Goal: Browse casually: Explore the website without a specific task or goal

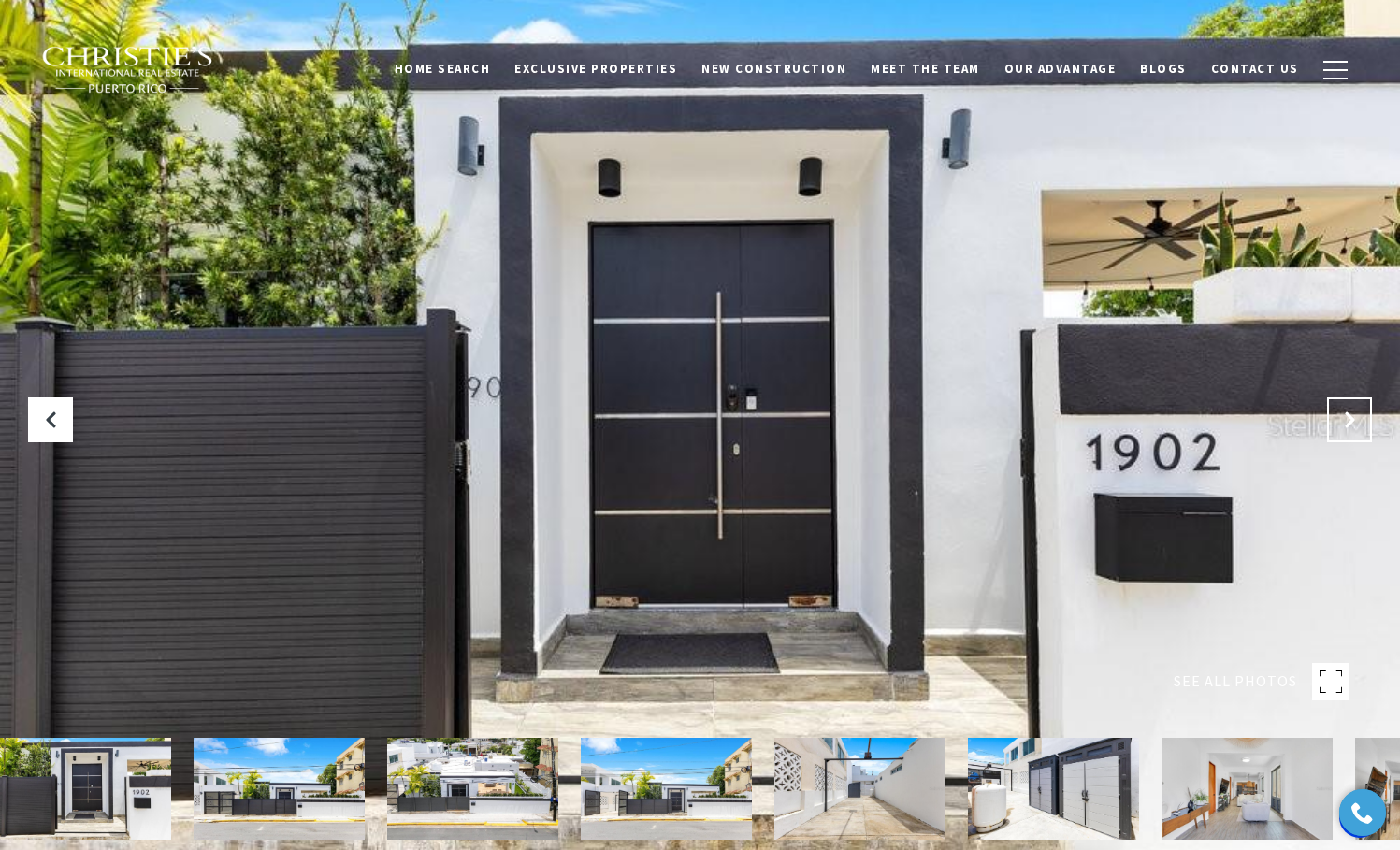
click at [1369, 413] on button "Next Slide" at bounding box center [1348, 420] width 45 height 45
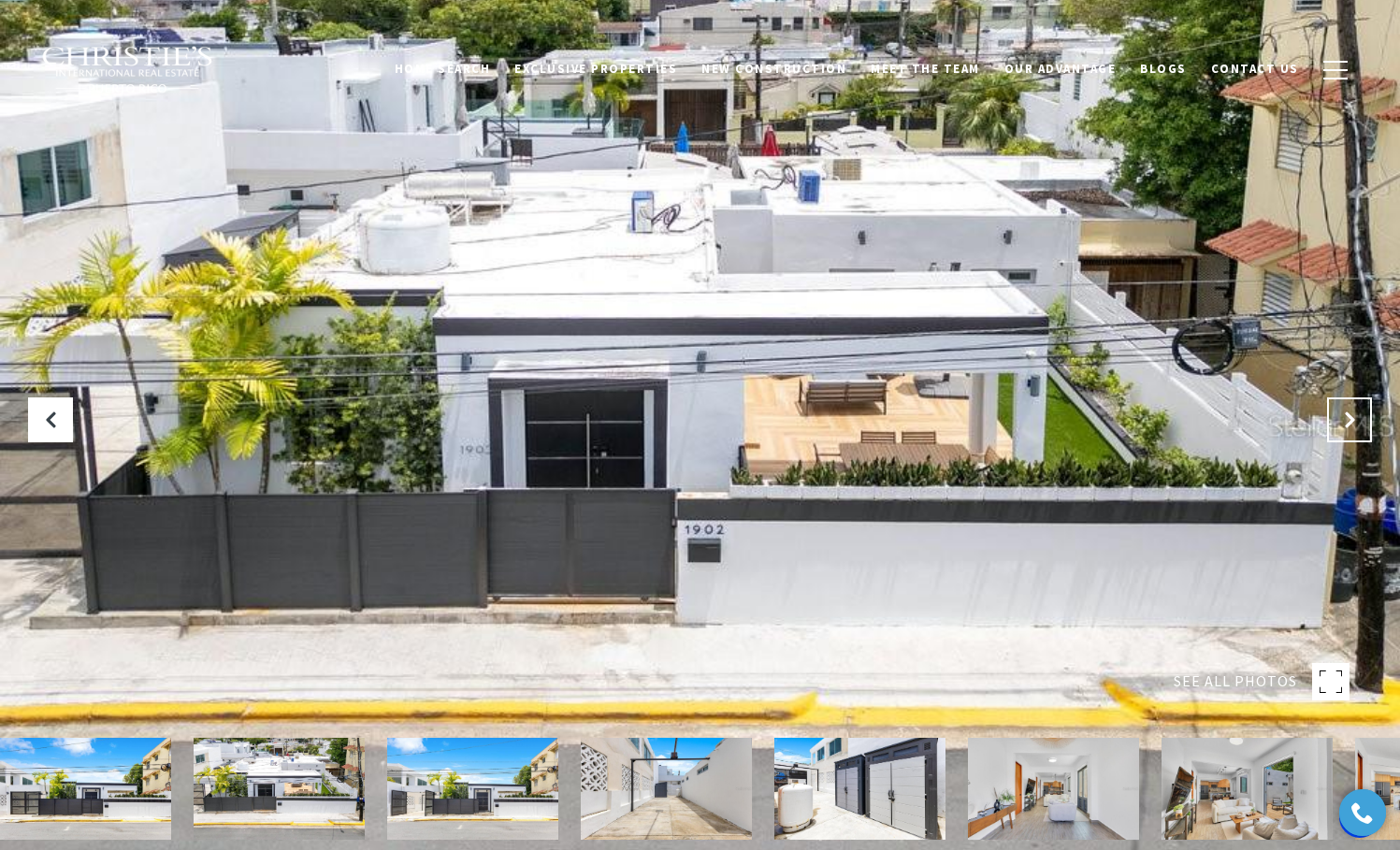
click at [1338, 414] on button "Next Slide" at bounding box center [1348, 420] width 45 height 45
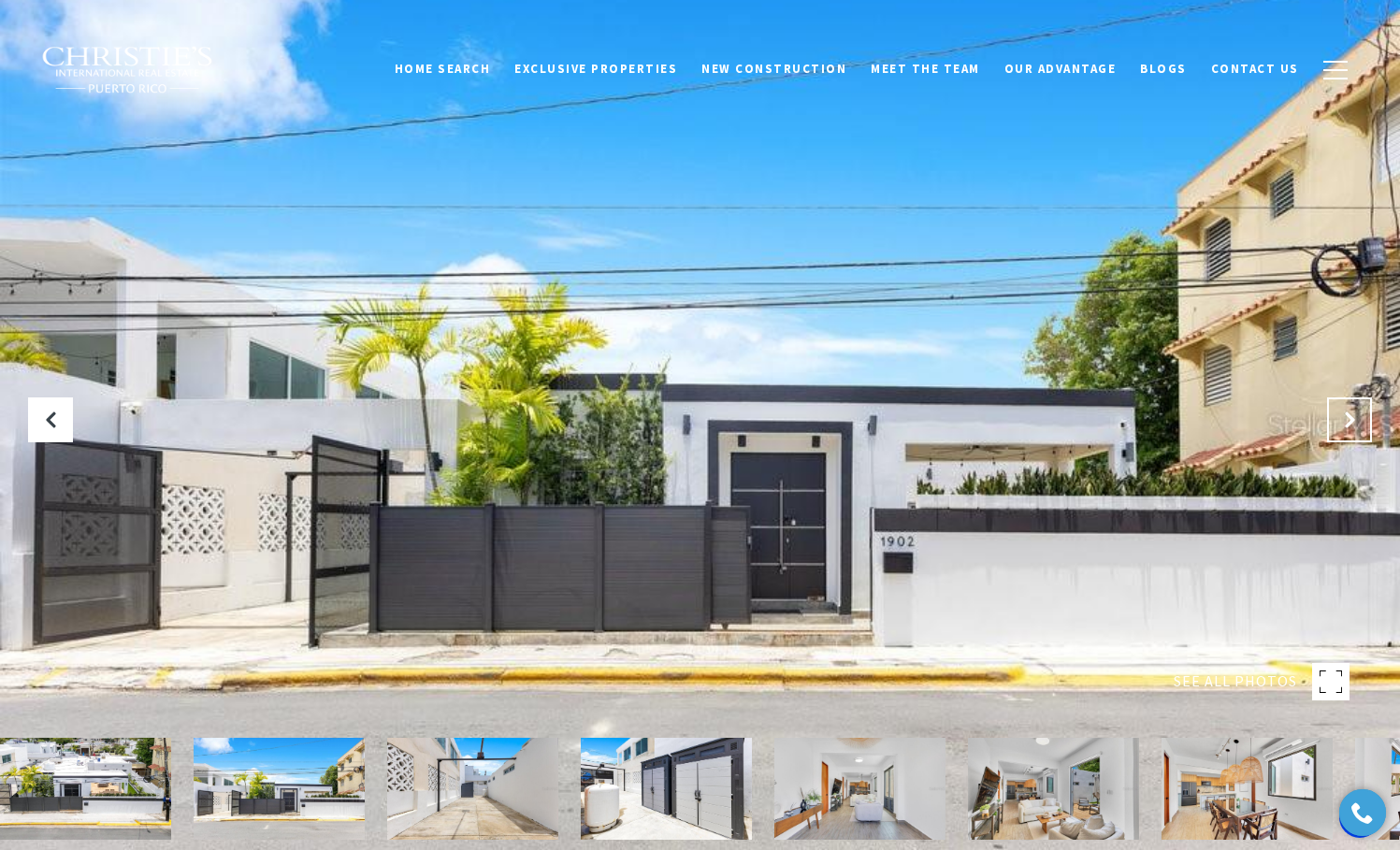
click at [1351, 412] on icon "Next Slide" at bounding box center [1349, 420] width 19 height 19
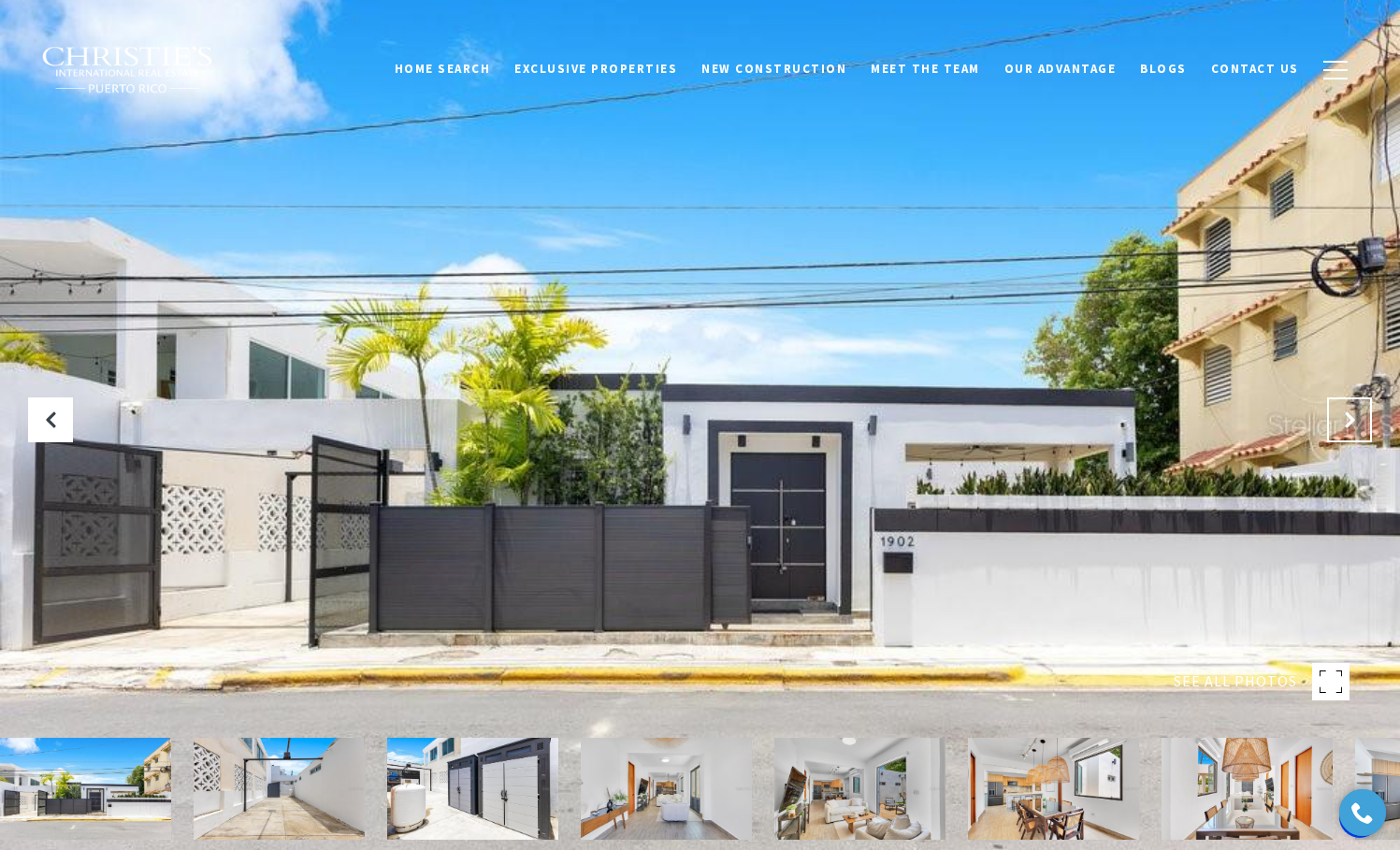
click at [1356, 429] on button "Next Slide" at bounding box center [1348, 420] width 45 height 45
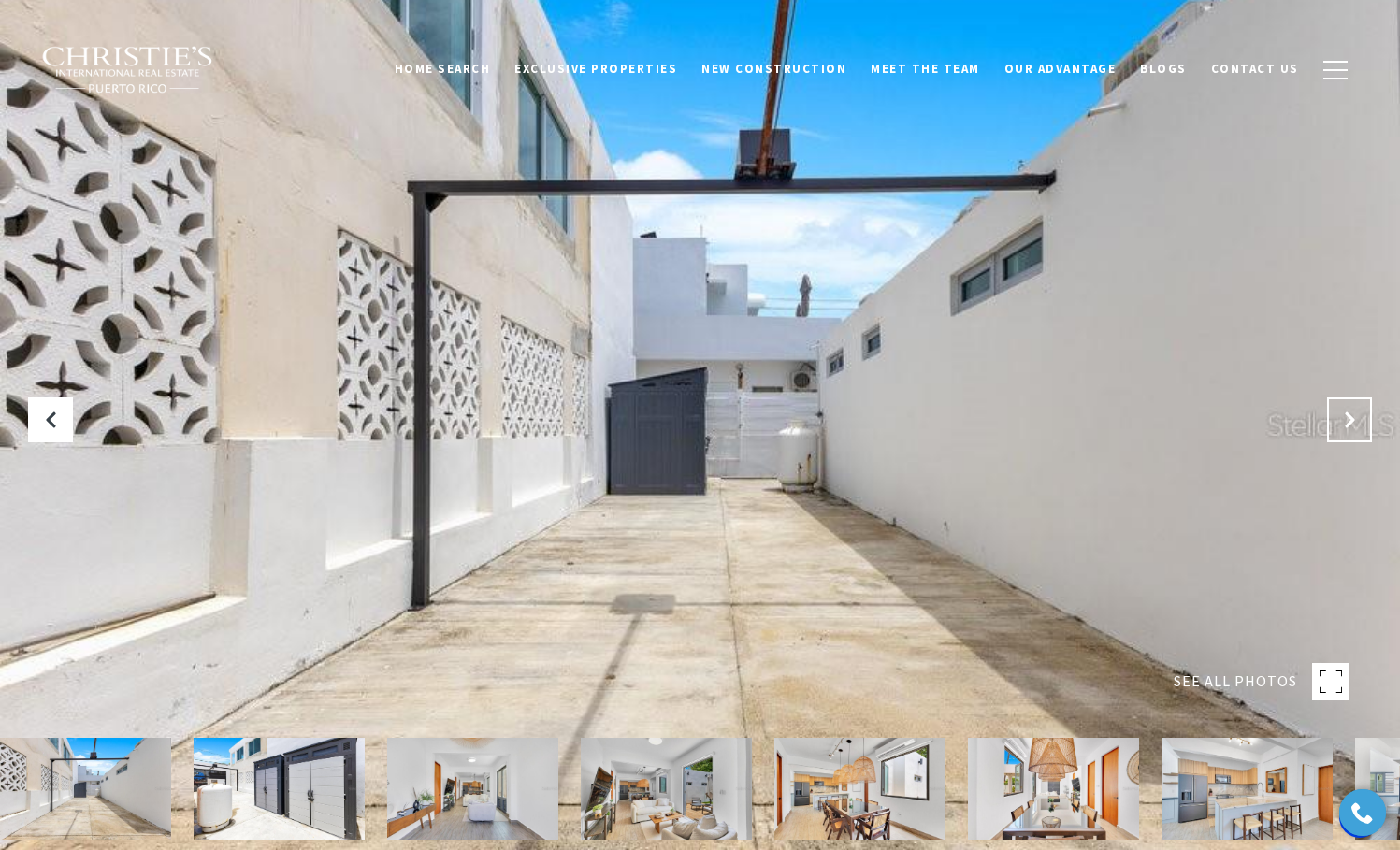
click at [1356, 429] on button "Next Slide" at bounding box center [1348, 420] width 45 height 45
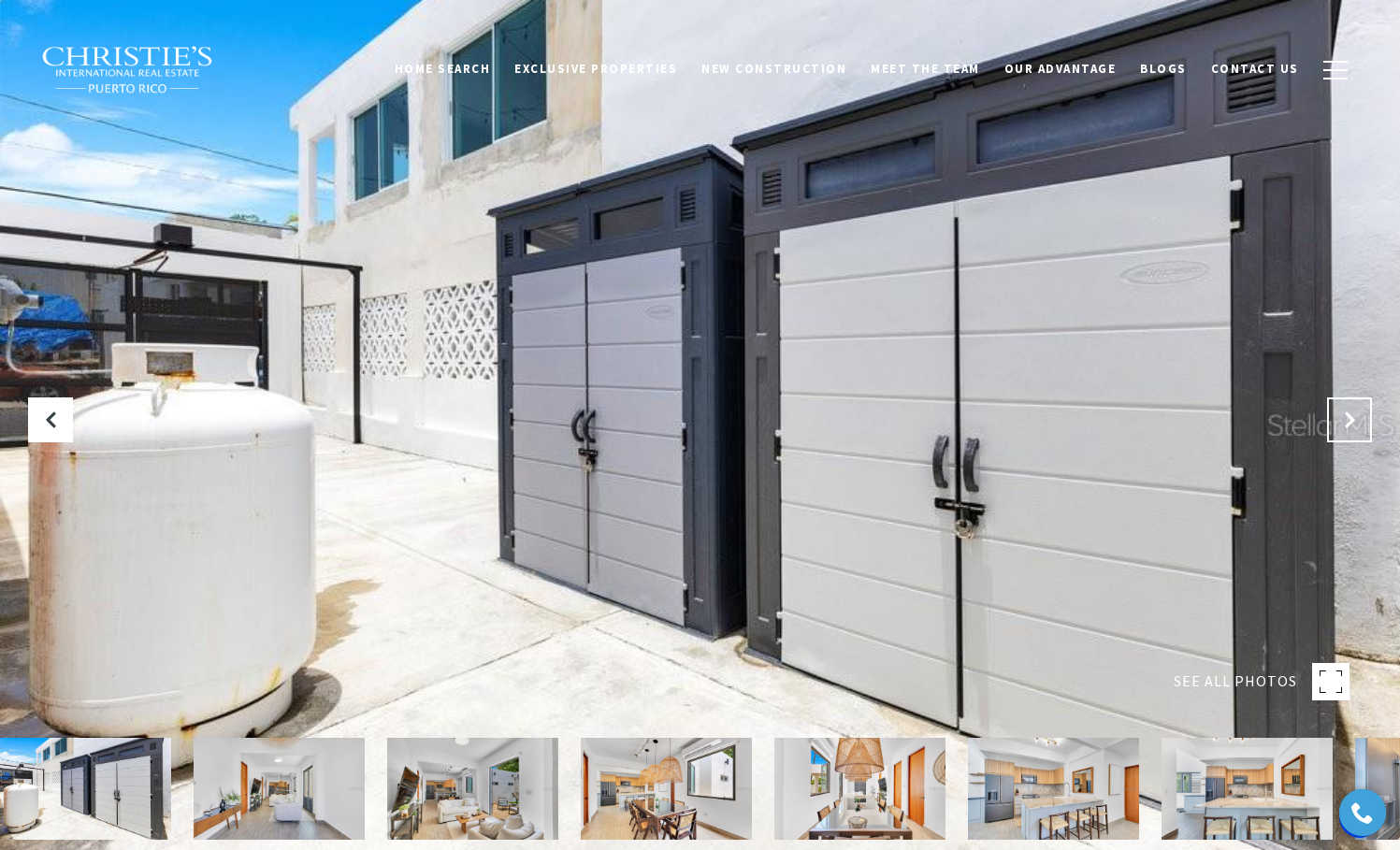
click at [1356, 429] on button "Next Slide" at bounding box center [1348, 420] width 45 height 45
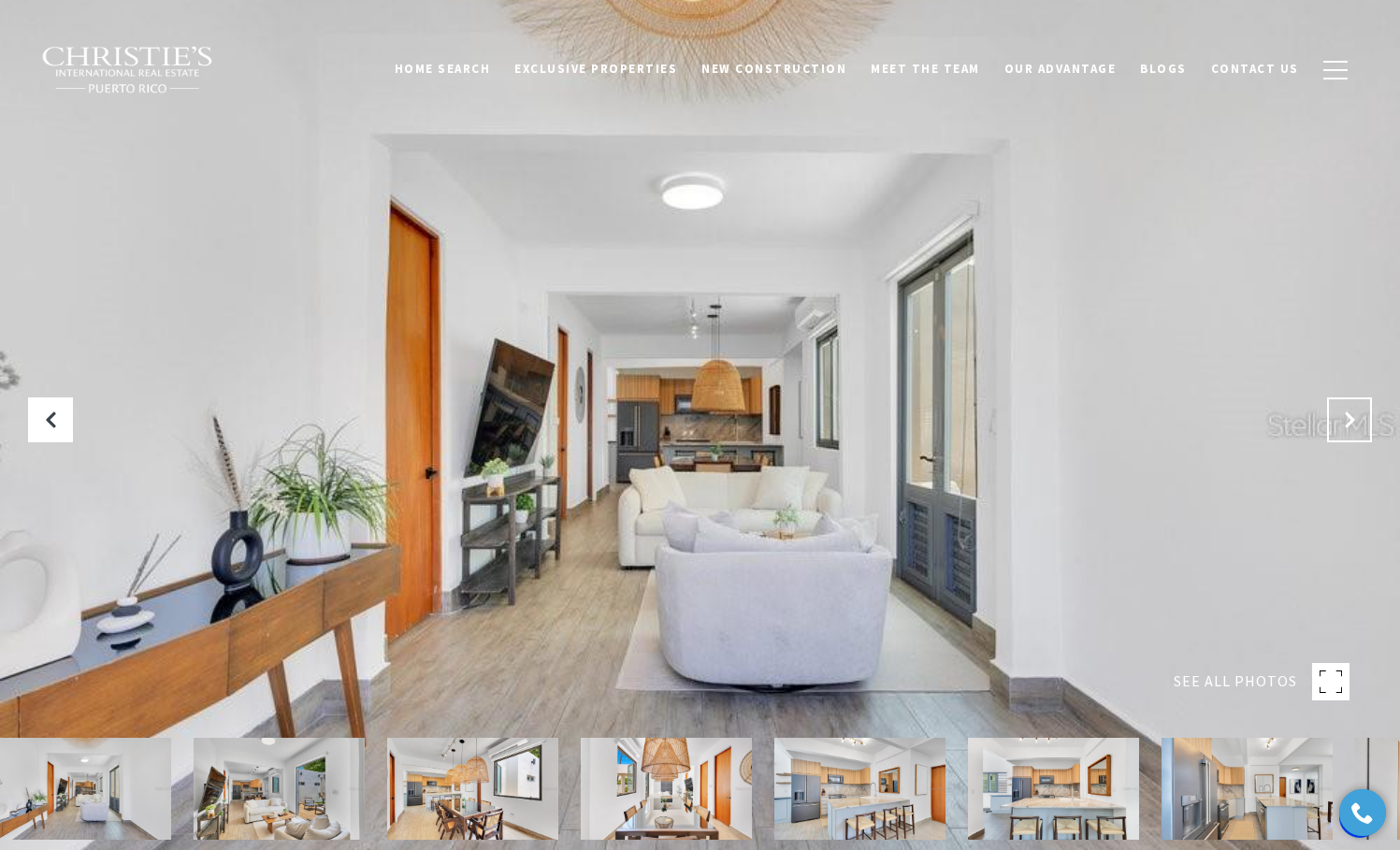
click at [1356, 429] on button "Next Slide" at bounding box center [1348, 420] width 45 height 45
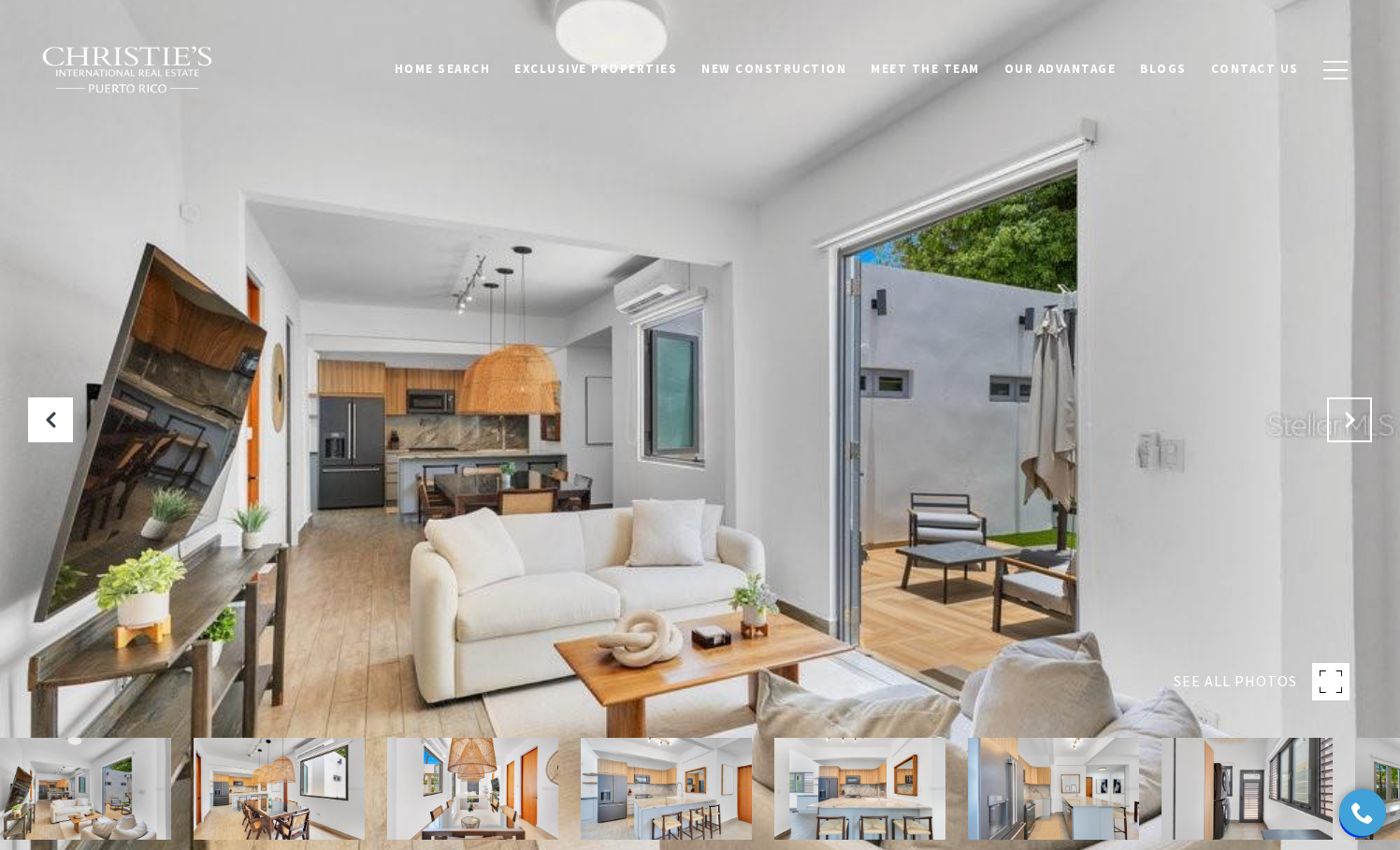
click at [1356, 429] on button "Next Slide" at bounding box center [1348, 420] width 45 height 45
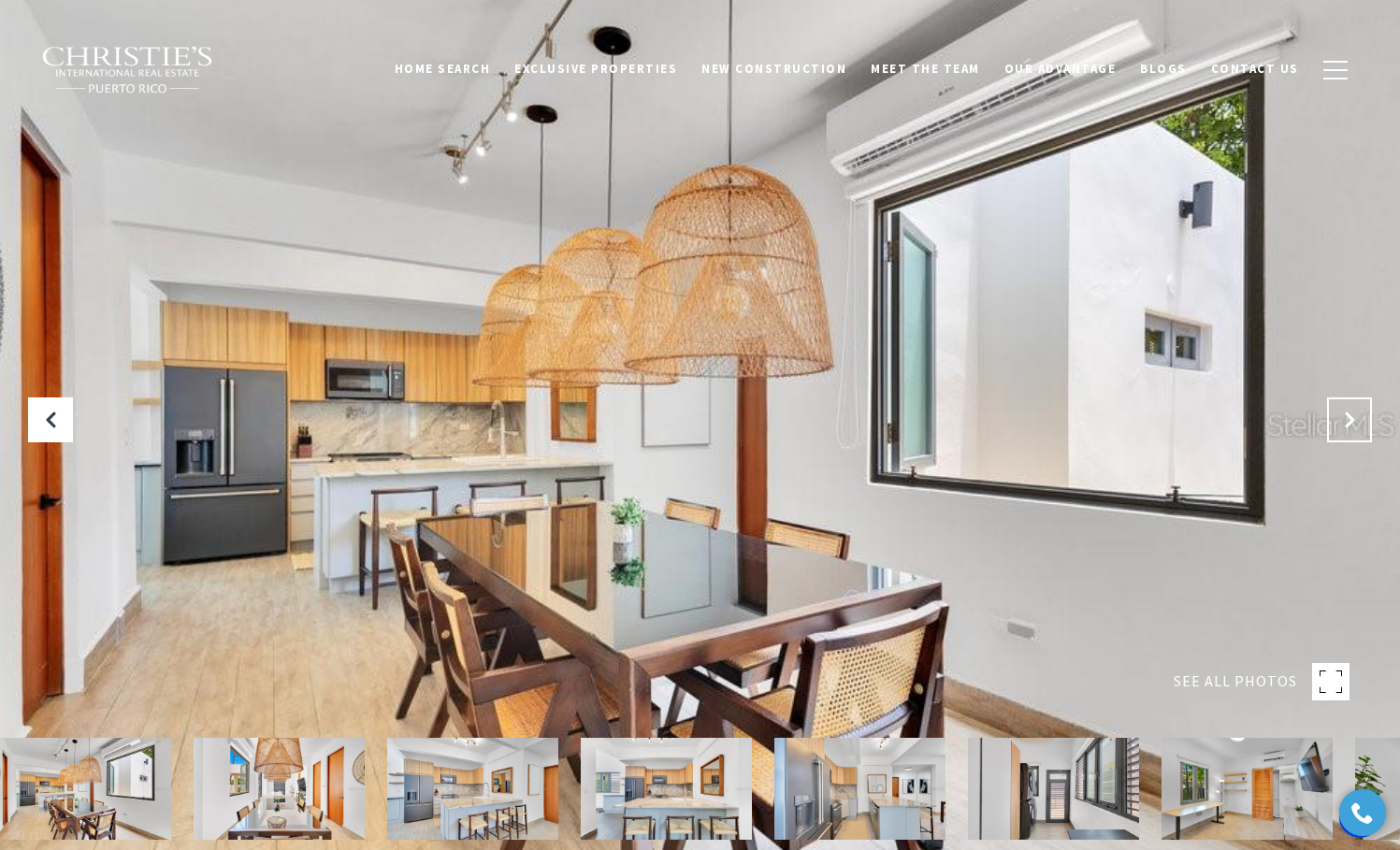
click at [1356, 429] on button "Next Slide" at bounding box center [1348, 420] width 45 height 45
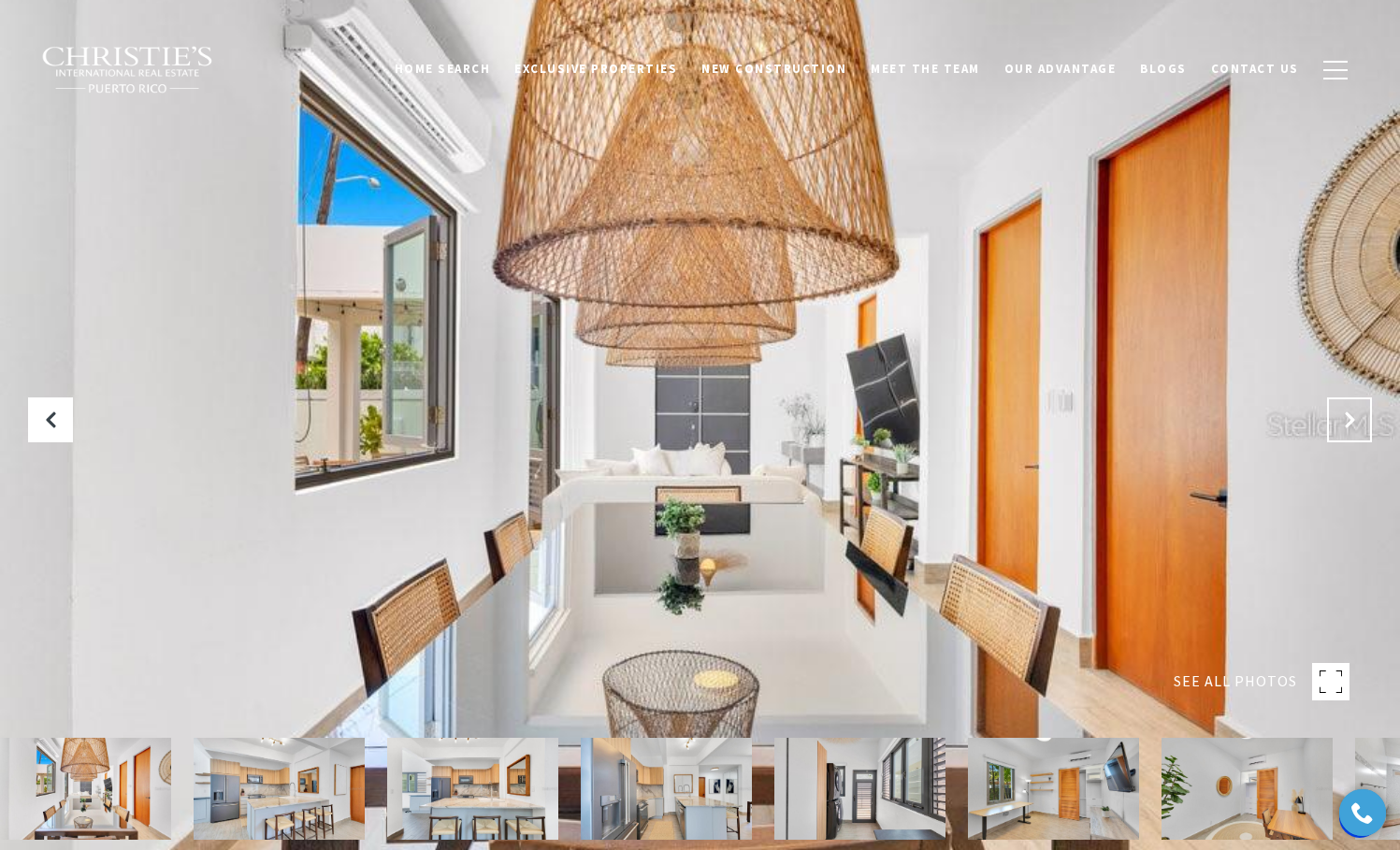
click at [1356, 429] on button "Next Slide" at bounding box center [1348, 420] width 45 height 45
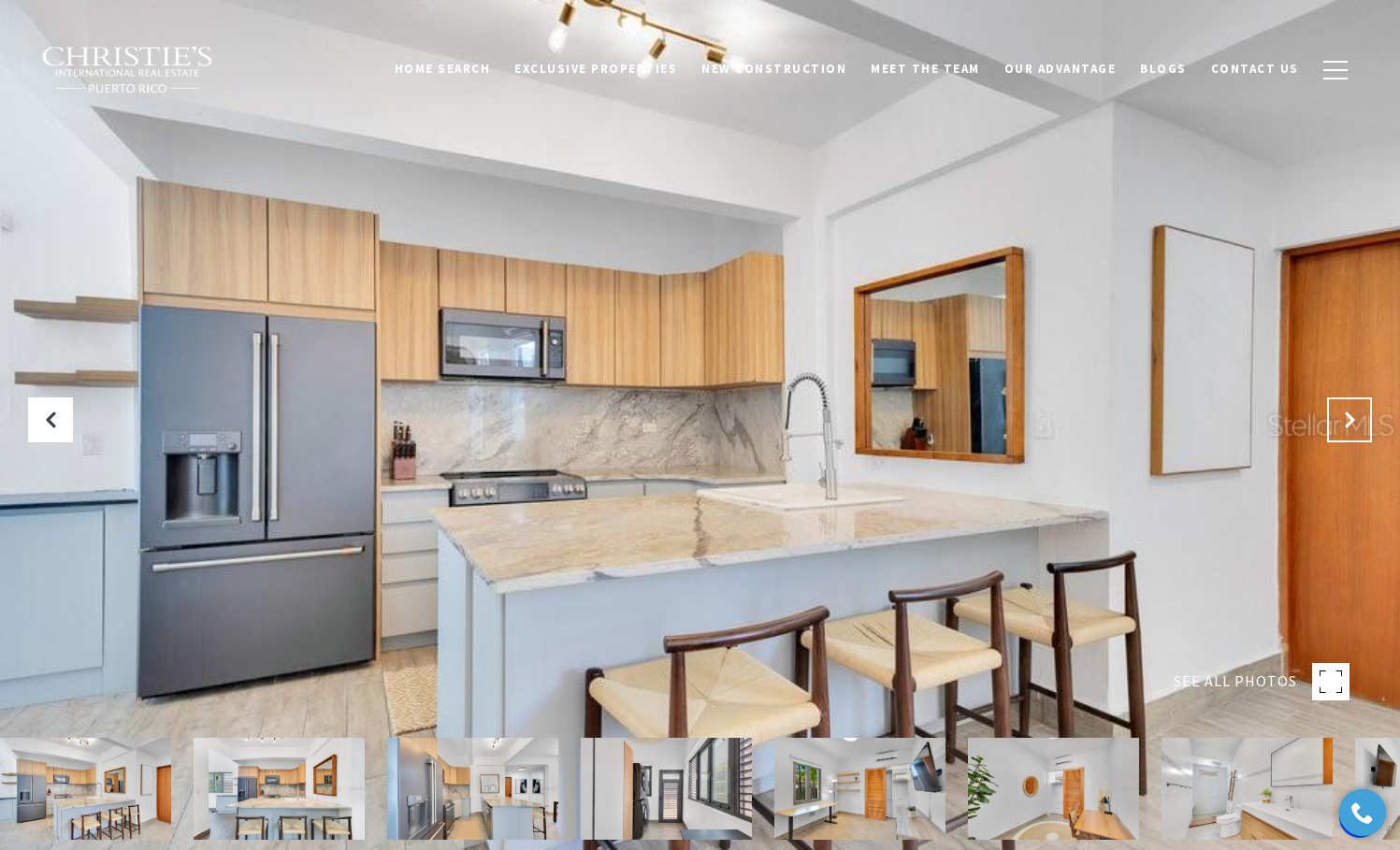
click at [1356, 428] on button "Next Slide" at bounding box center [1348, 420] width 45 height 45
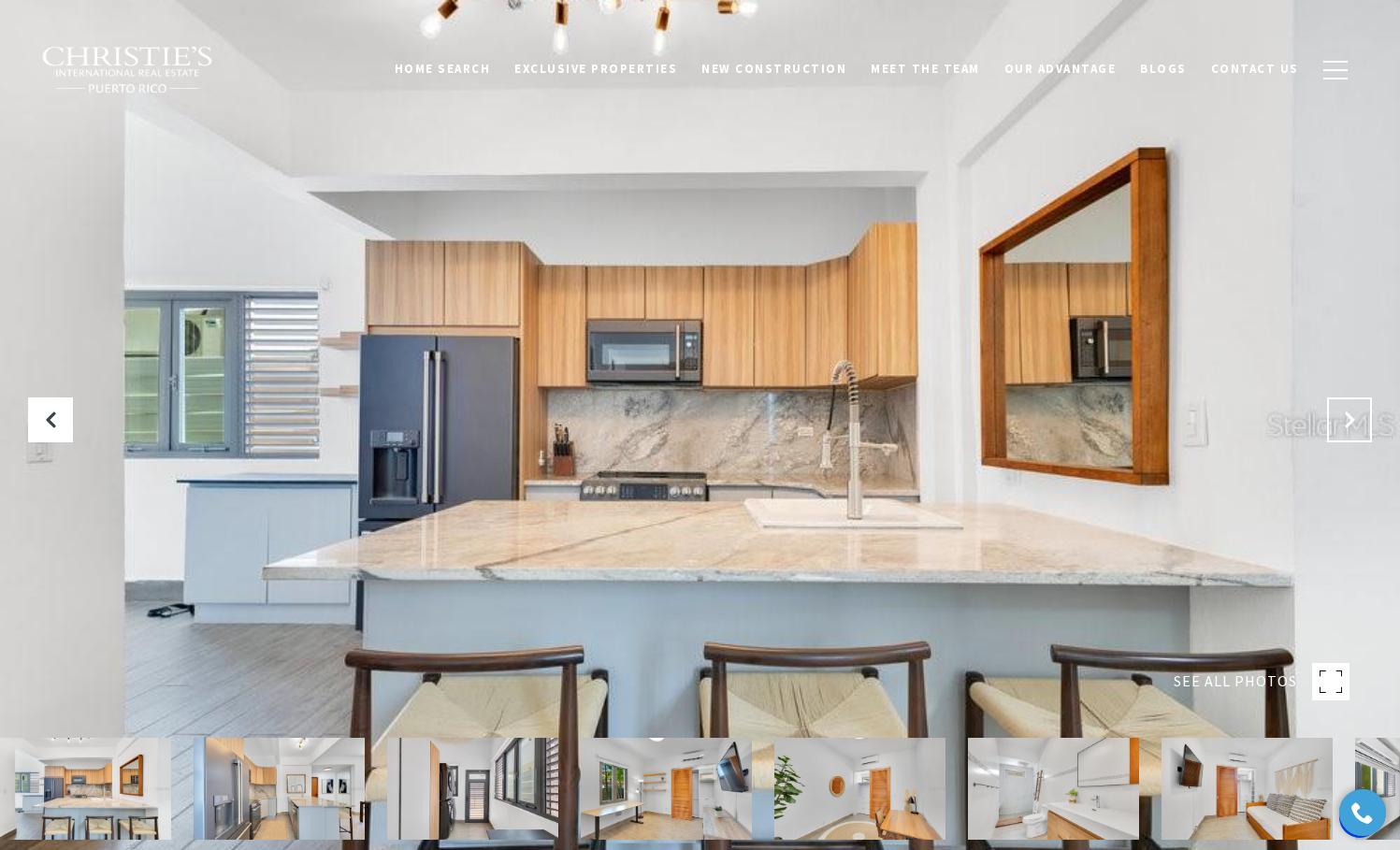
click at [1356, 428] on icon "Next Slide" at bounding box center [1349, 420] width 19 height 19
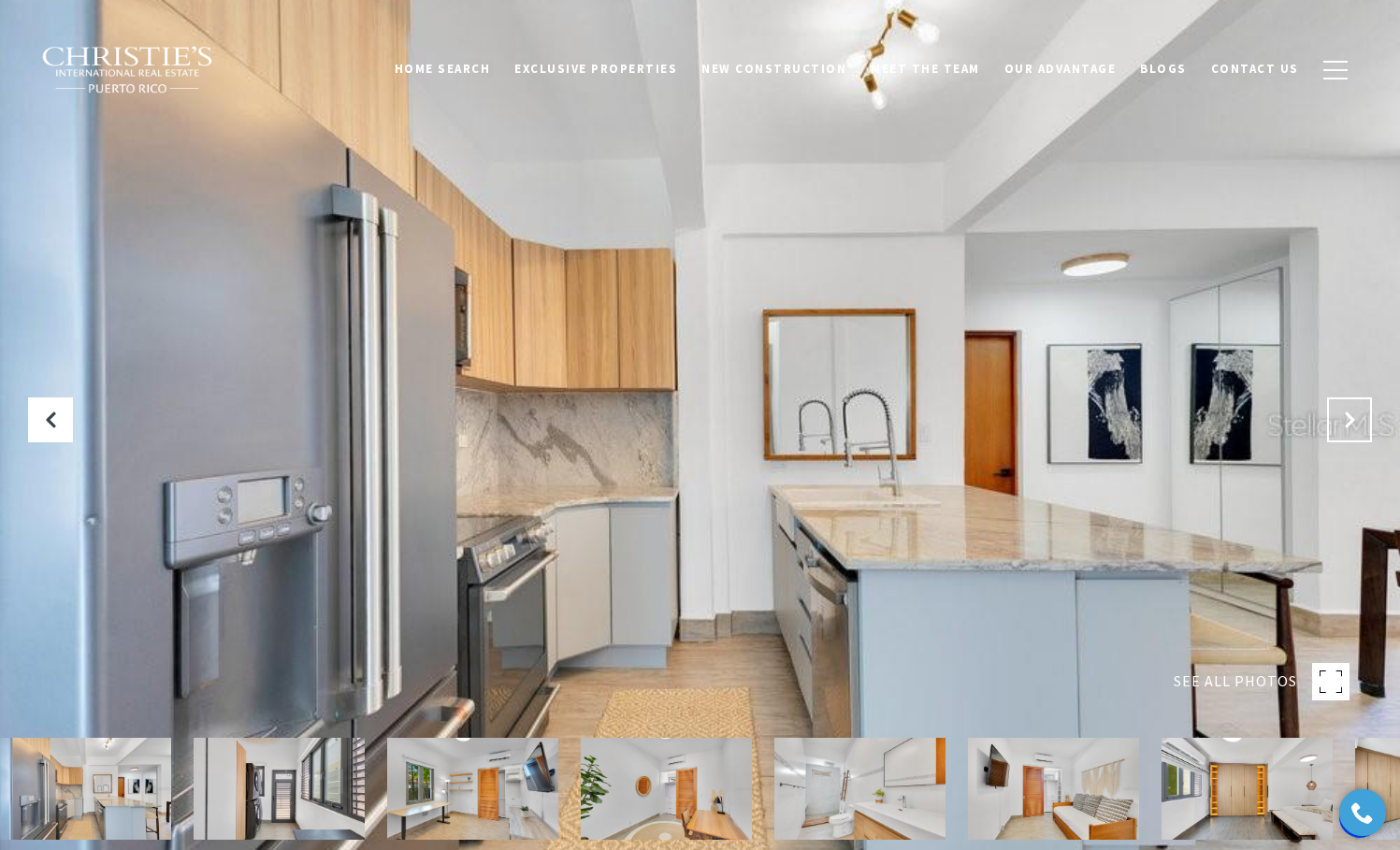
click at [1356, 428] on icon "Next Slide" at bounding box center [1349, 420] width 19 height 19
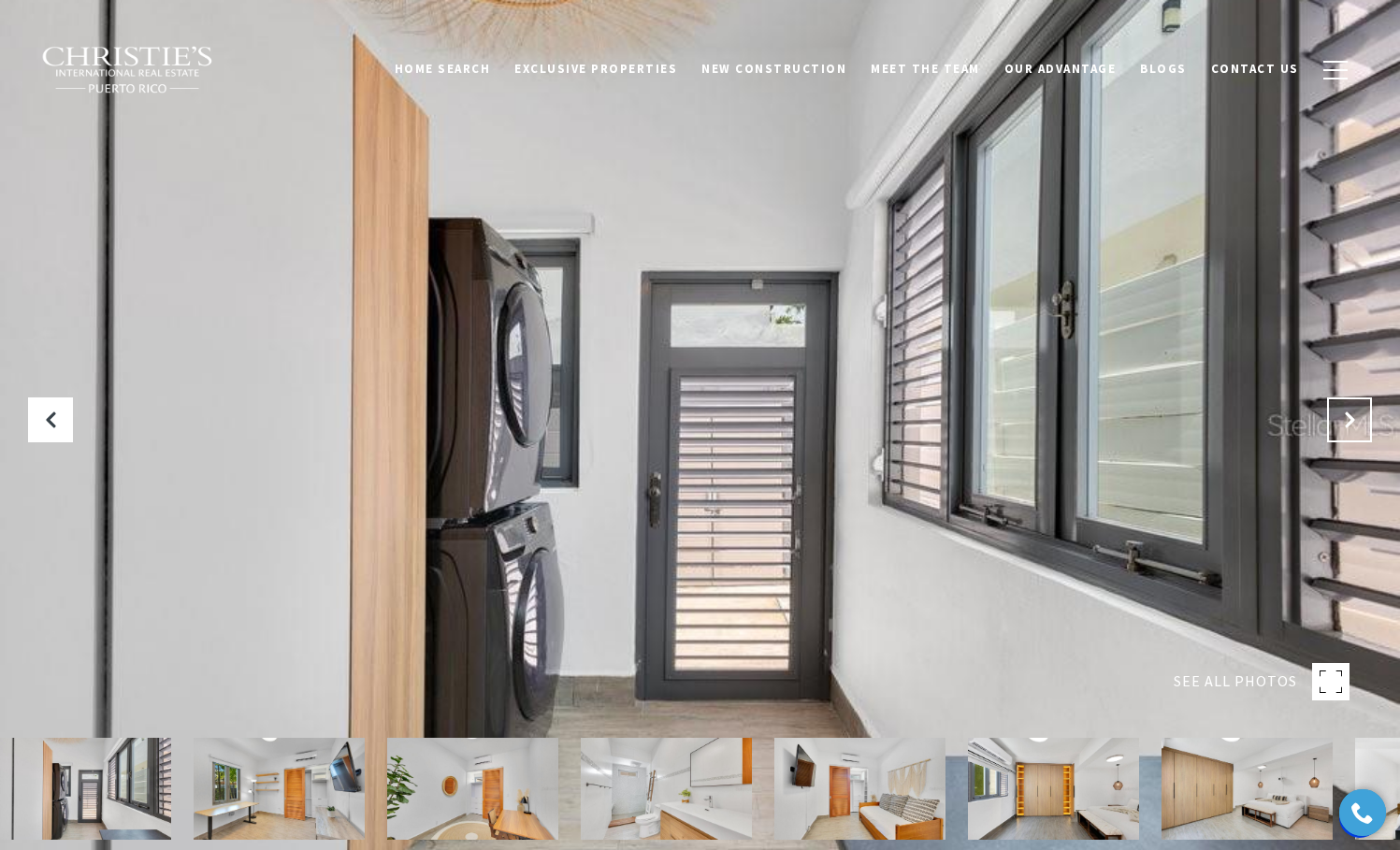
click at [1356, 428] on icon "Next Slide" at bounding box center [1349, 420] width 19 height 19
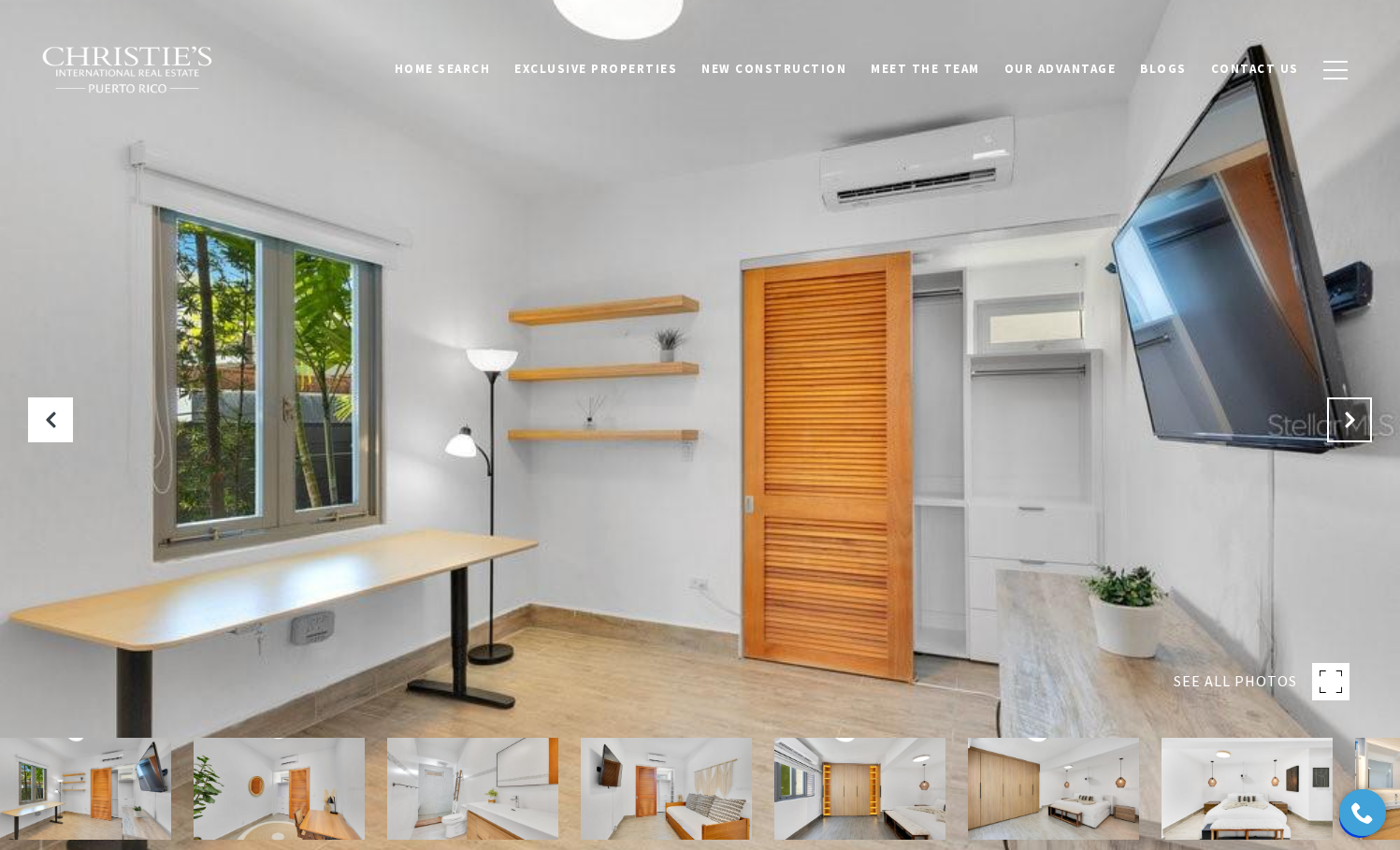
click at [1356, 428] on icon "Next Slide" at bounding box center [1349, 420] width 19 height 19
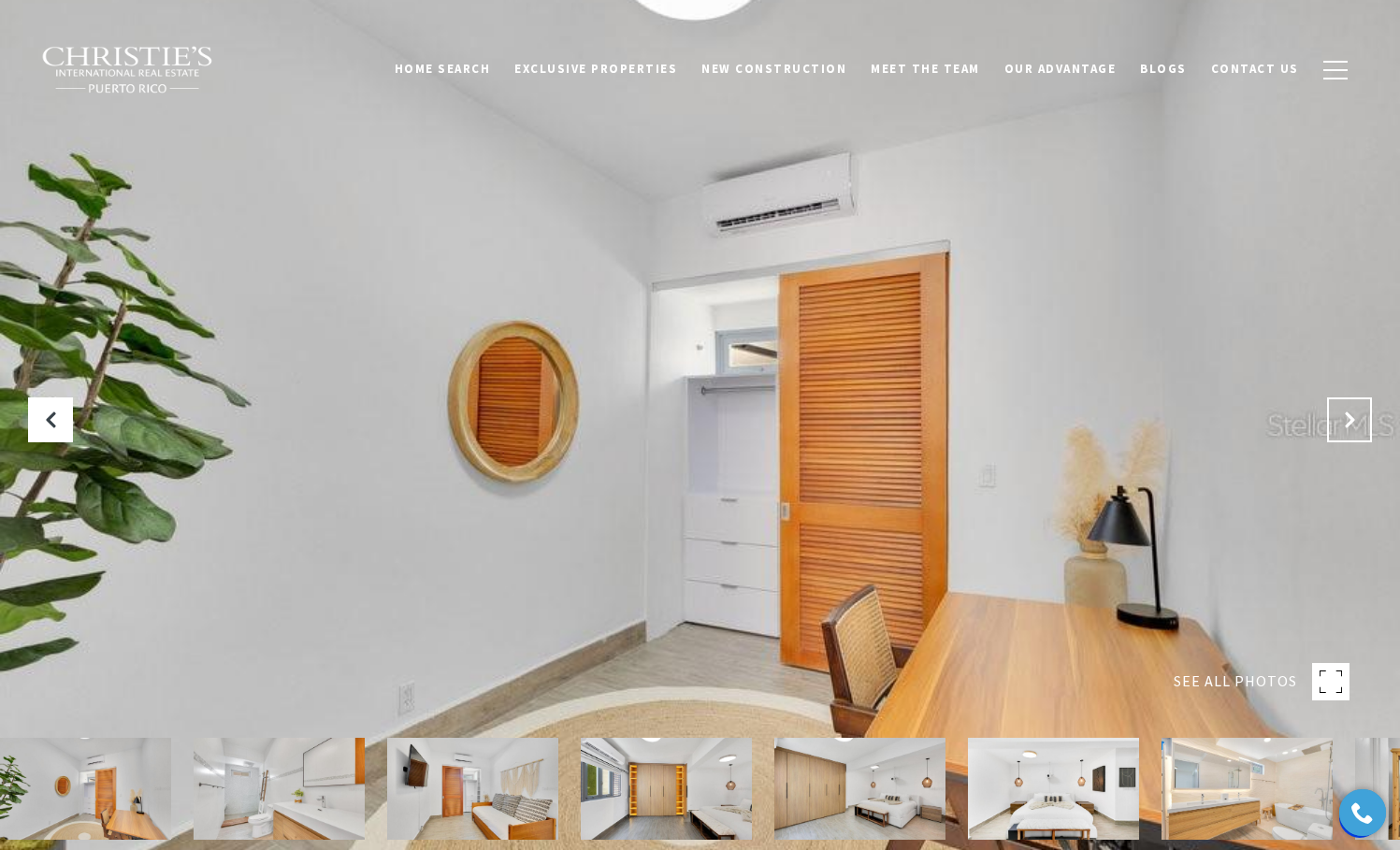
click at [1356, 428] on icon "Next Slide" at bounding box center [1349, 420] width 19 height 19
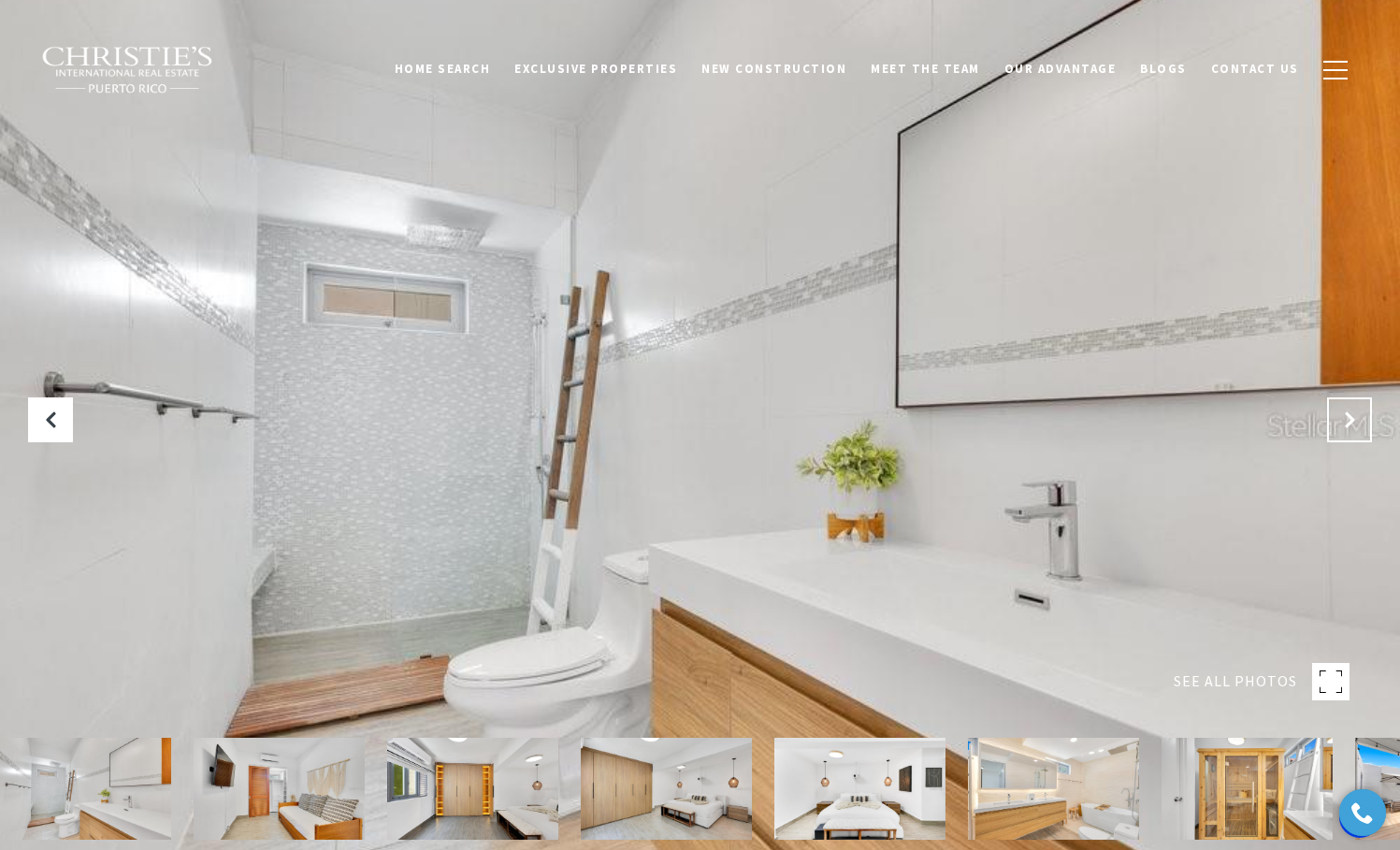
click at [1356, 427] on icon "Next Slide" at bounding box center [1349, 420] width 19 height 19
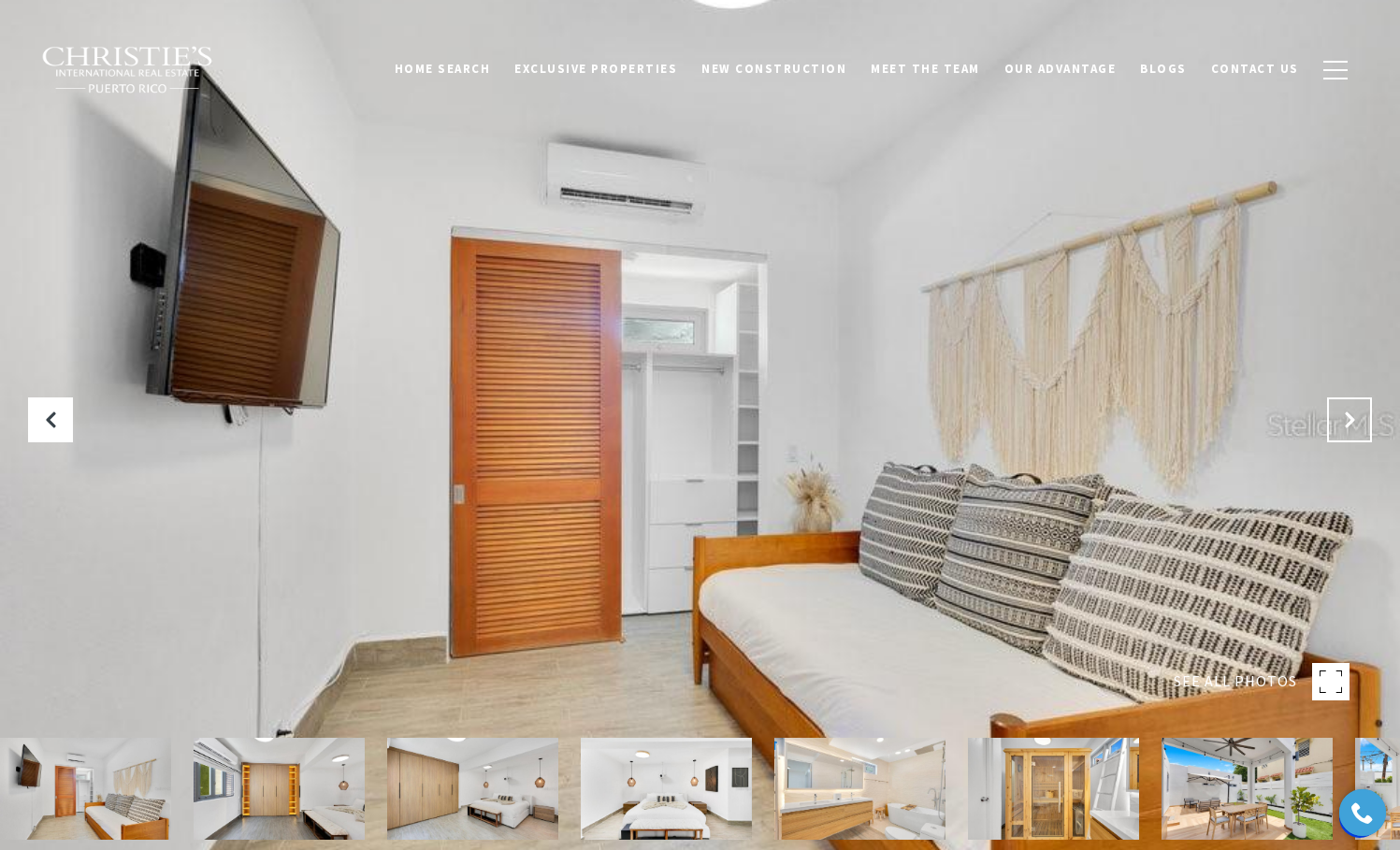
click at [1356, 427] on icon "Next Slide" at bounding box center [1349, 420] width 19 height 19
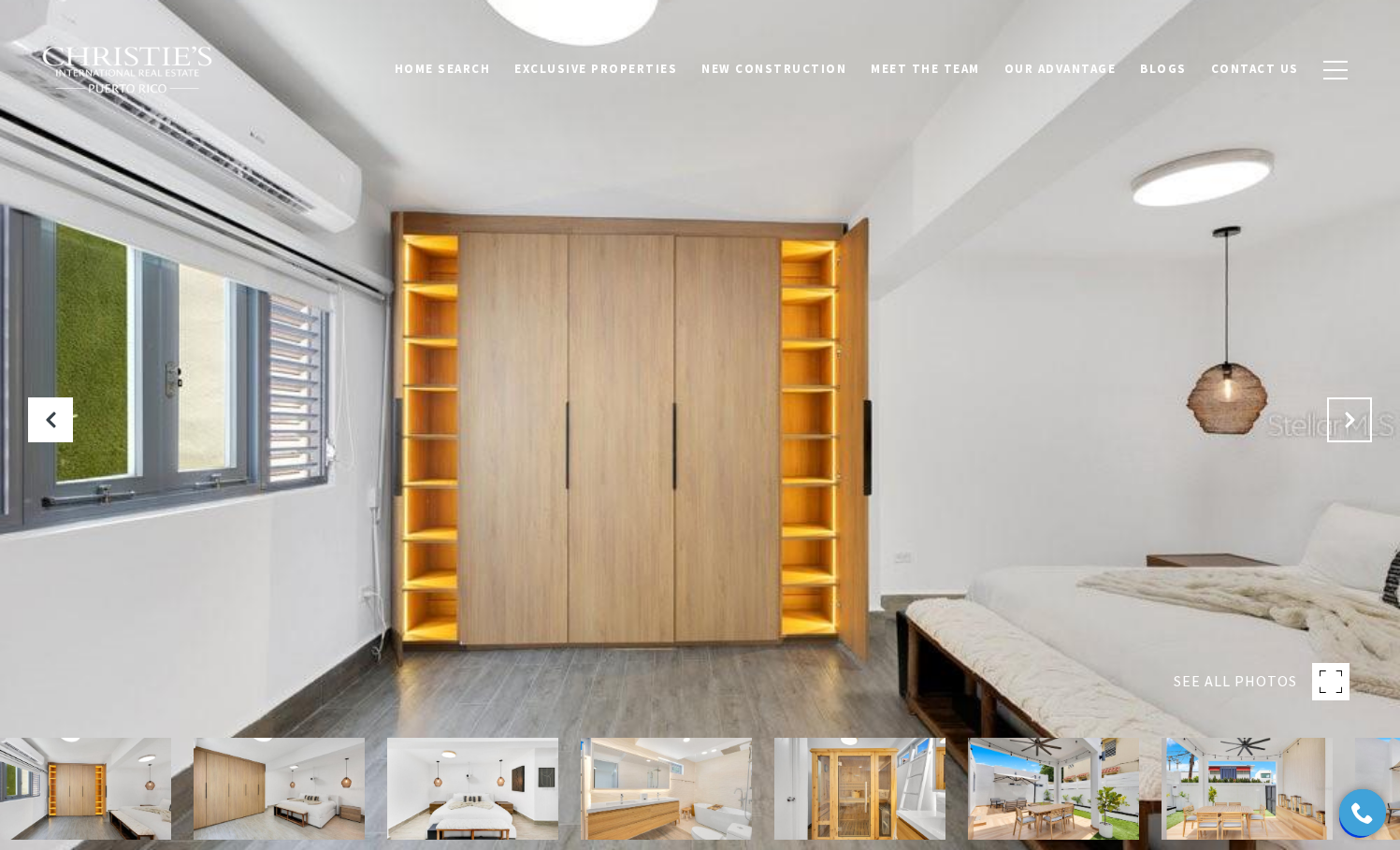
click at [1356, 427] on icon "Next Slide" at bounding box center [1349, 420] width 19 height 19
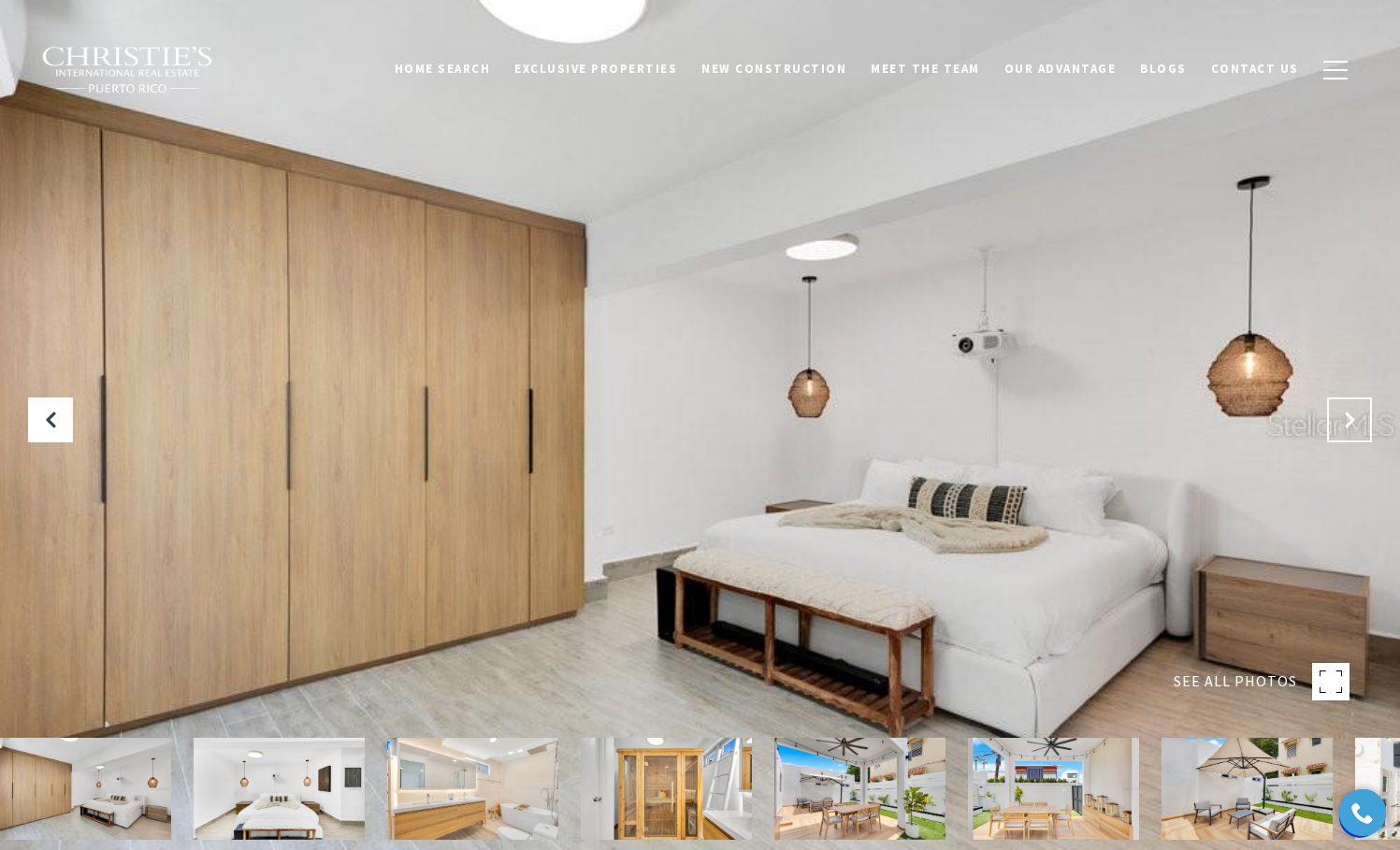
click at [1356, 427] on icon "Next Slide" at bounding box center [1349, 420] width 19 height 19
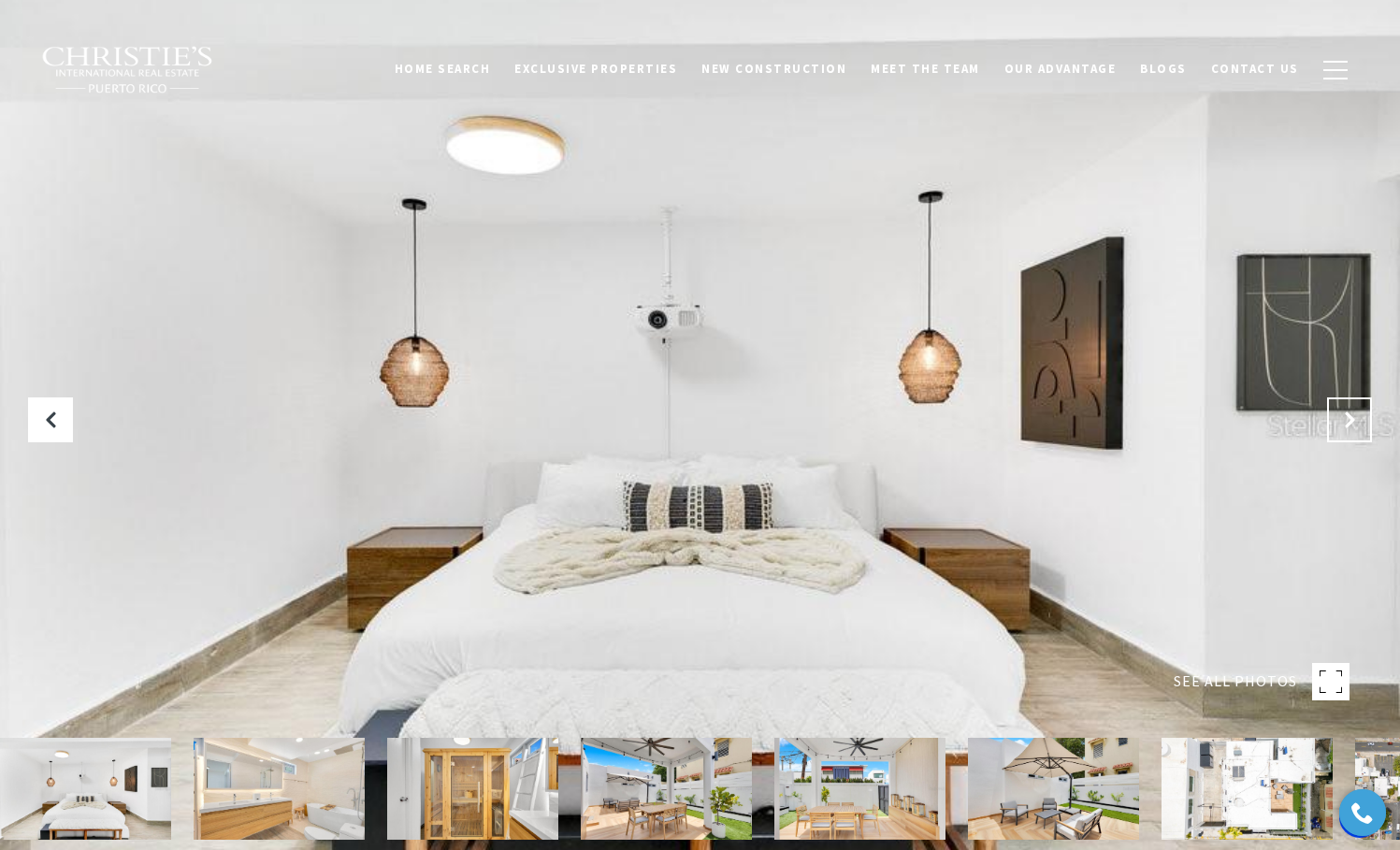
click at [1356, 427] on icon "Next Slide" at bounding box center [1349, 420] width 19 height 19
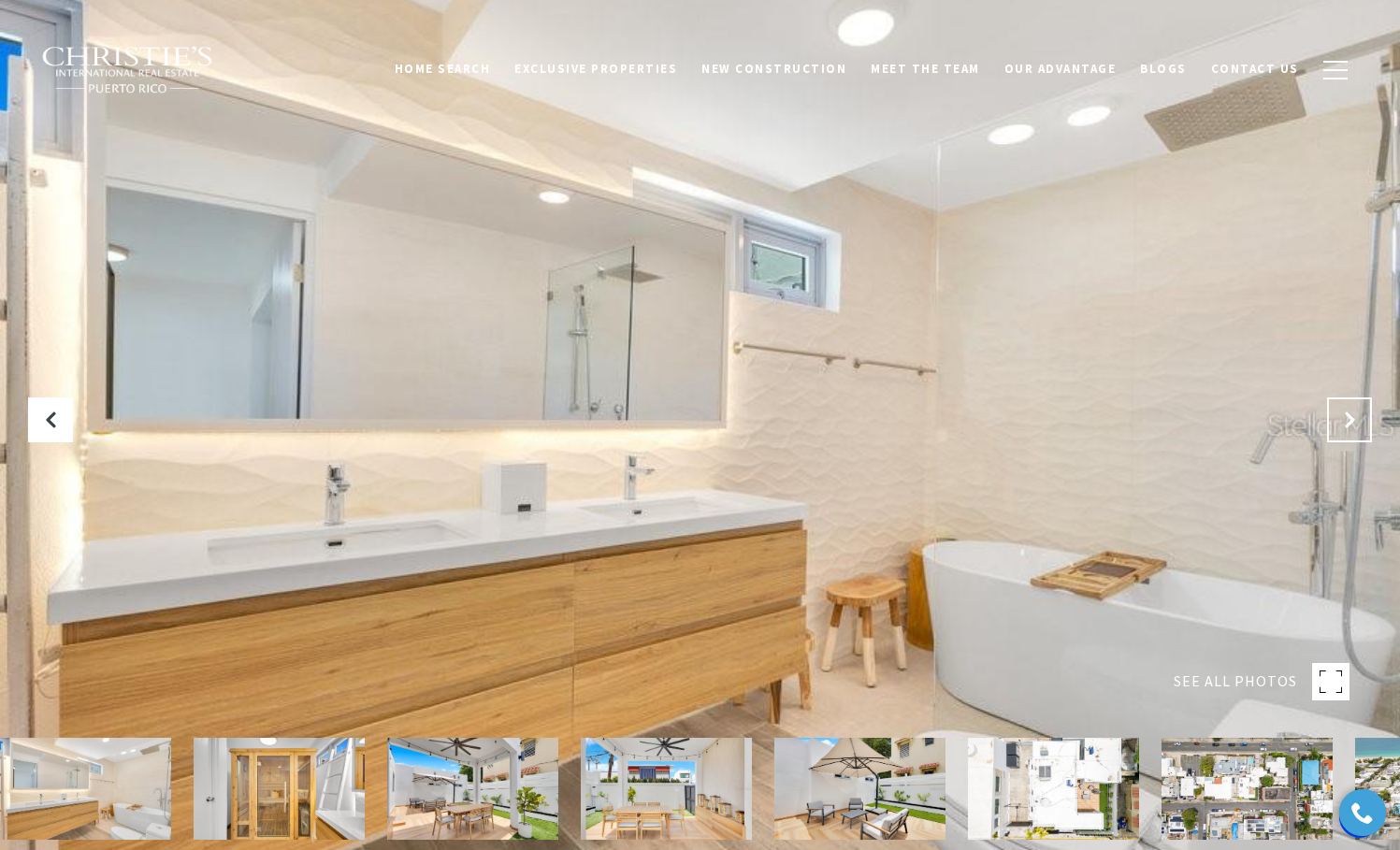
click at [1356, 427] on icon "Next Slide" at bounding box center [1349, 420] width 19 height 19
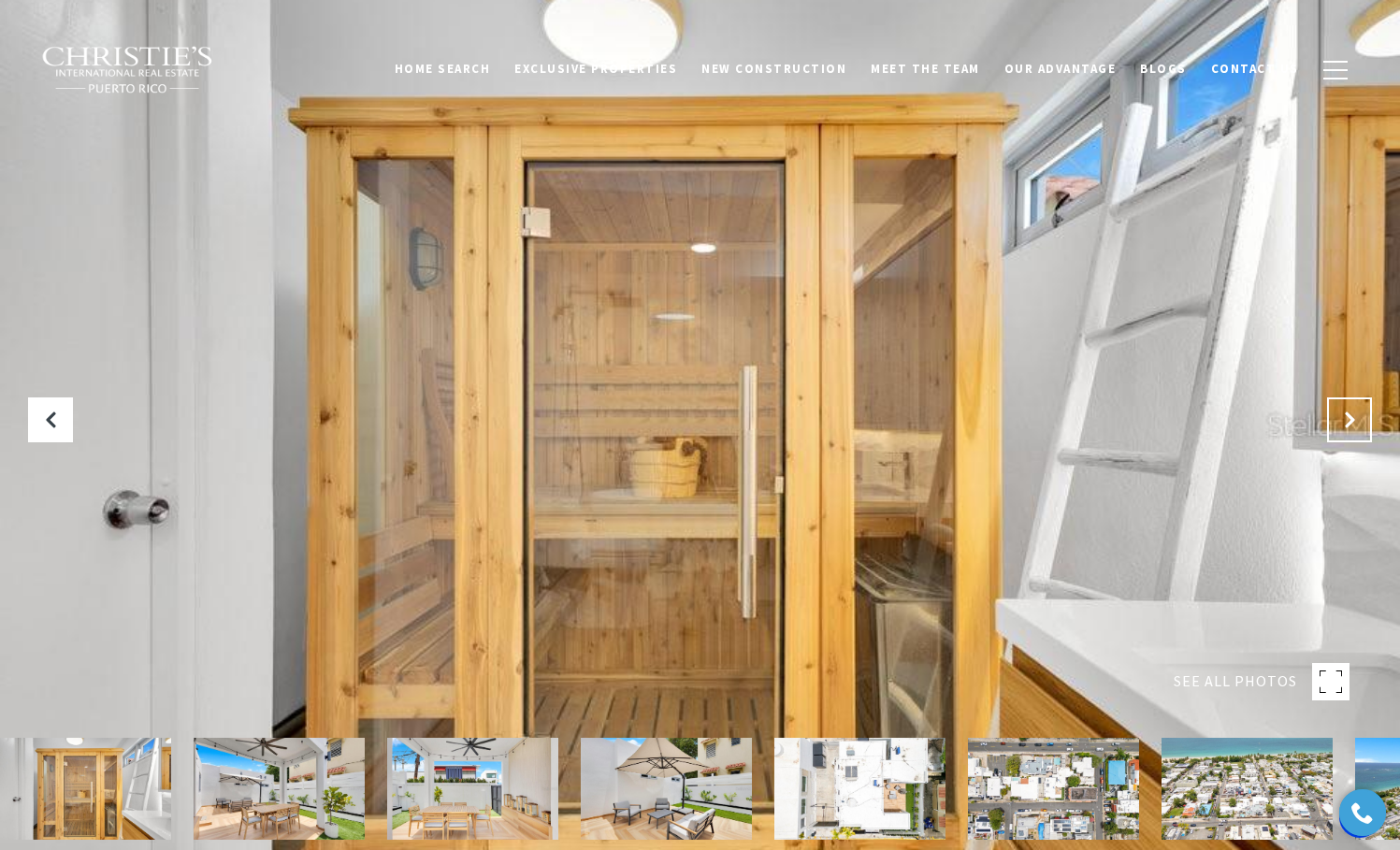
click at [1356, 427] on icon "Next Slide" at bounding box center [1349, 420] width 19 height 19
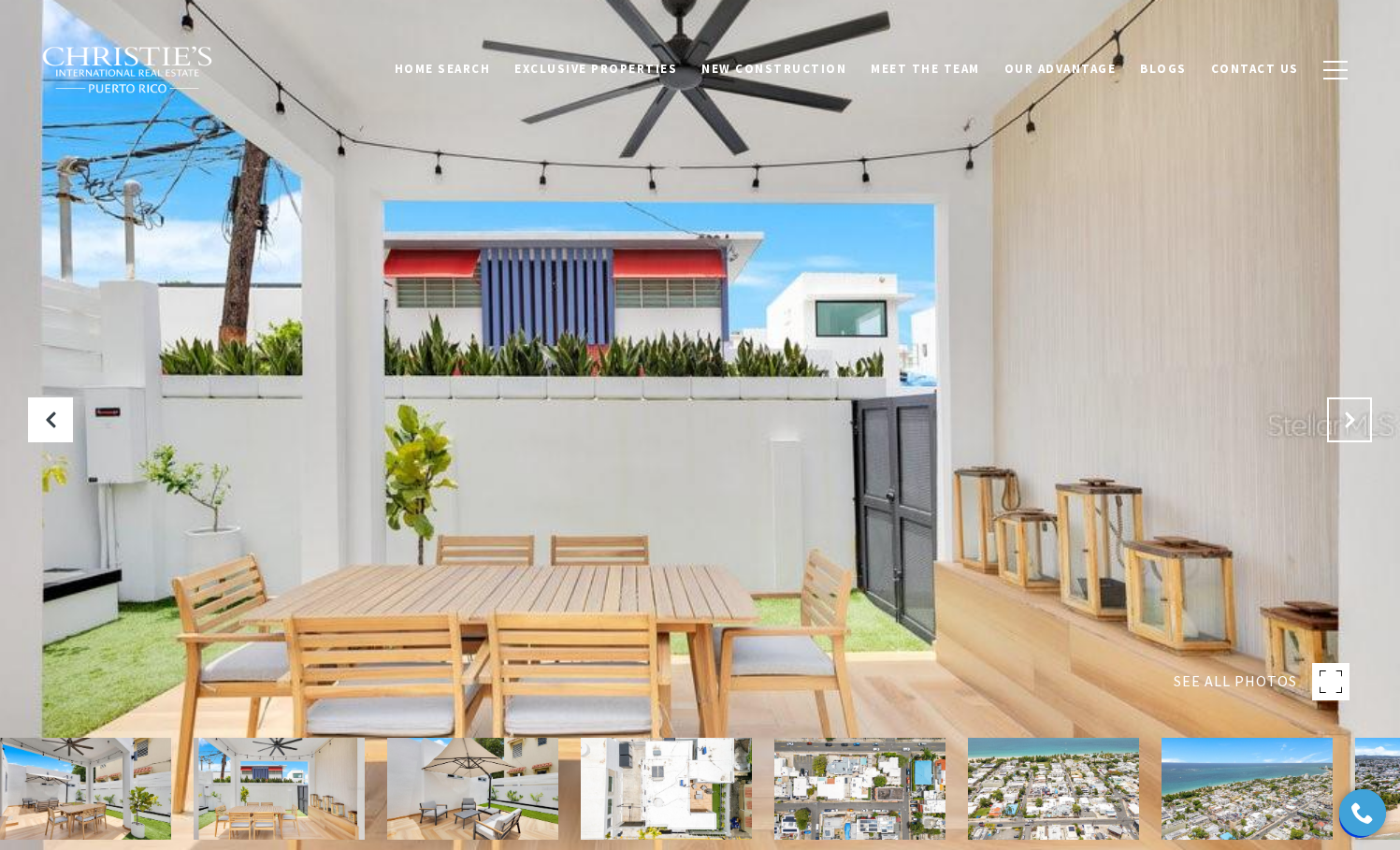
click at [1356, 427] on icon "Next Slide" at bounding box center [1349, 420] width 19 height 19
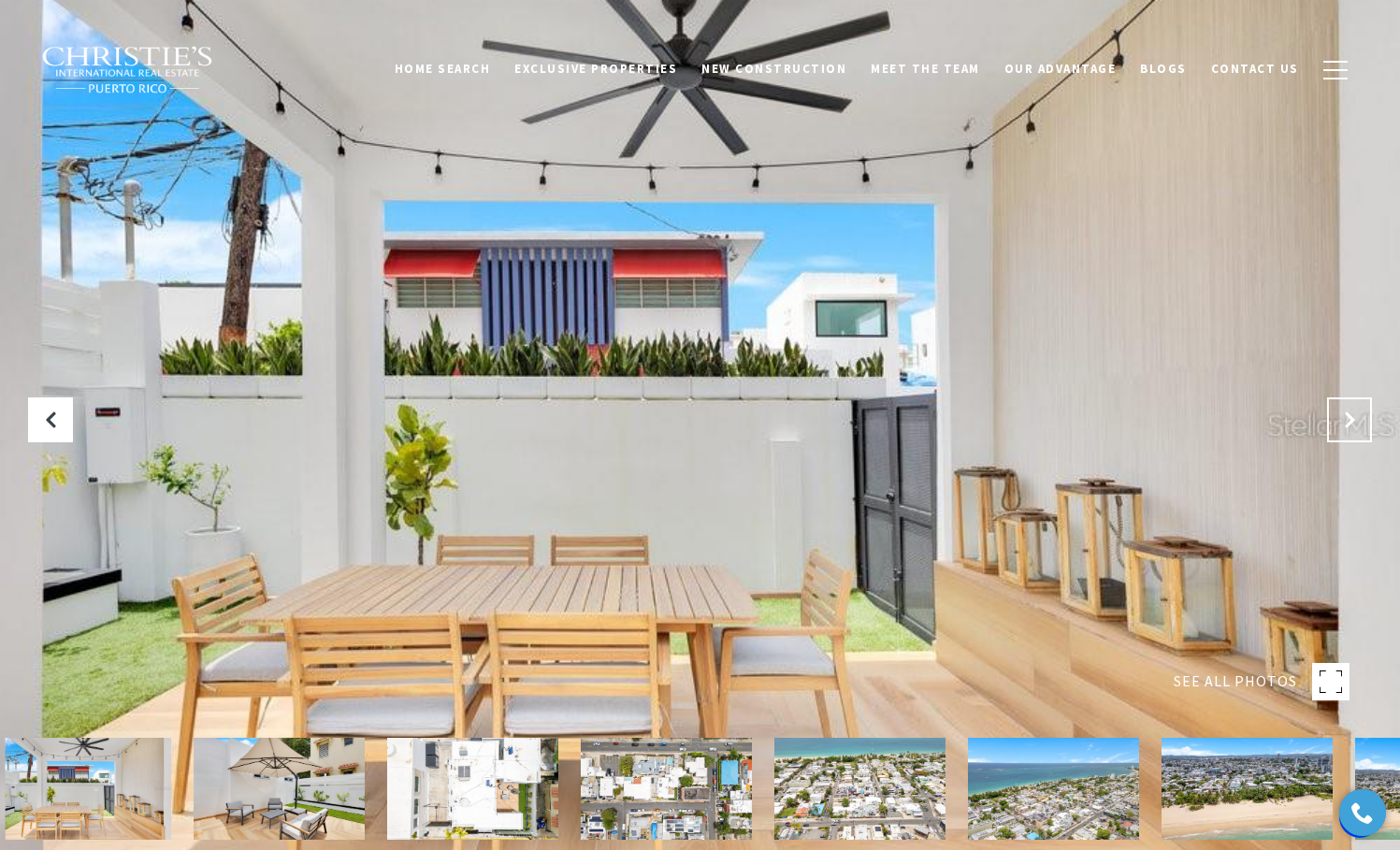
click at [1356, 427] on icon "Next Slide" at bounding box center [1349, 420] width 19 height 19
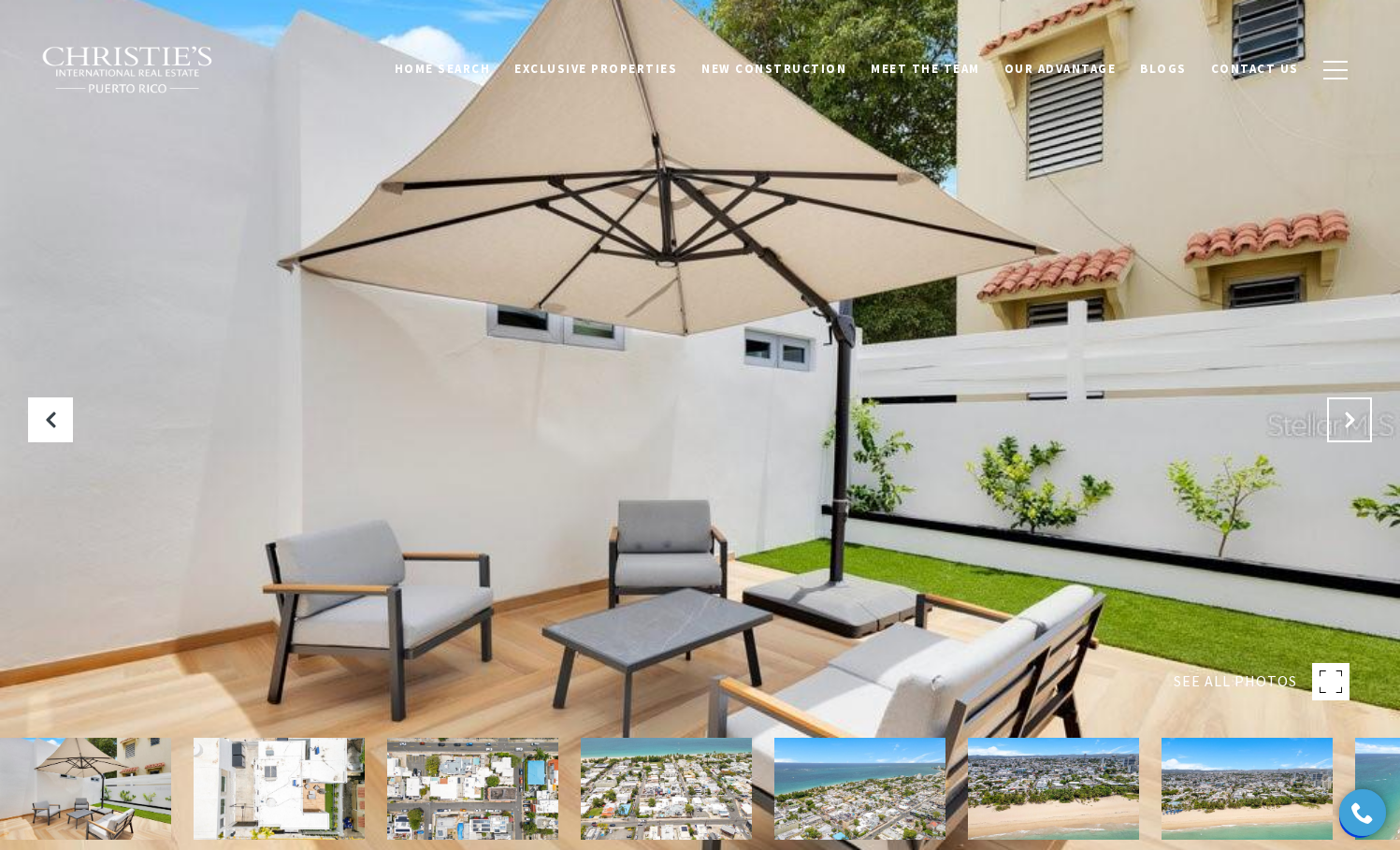
click at [1356, 427] on icon "Next Slide" at bounding box center [1349, 420] width 19 height 19
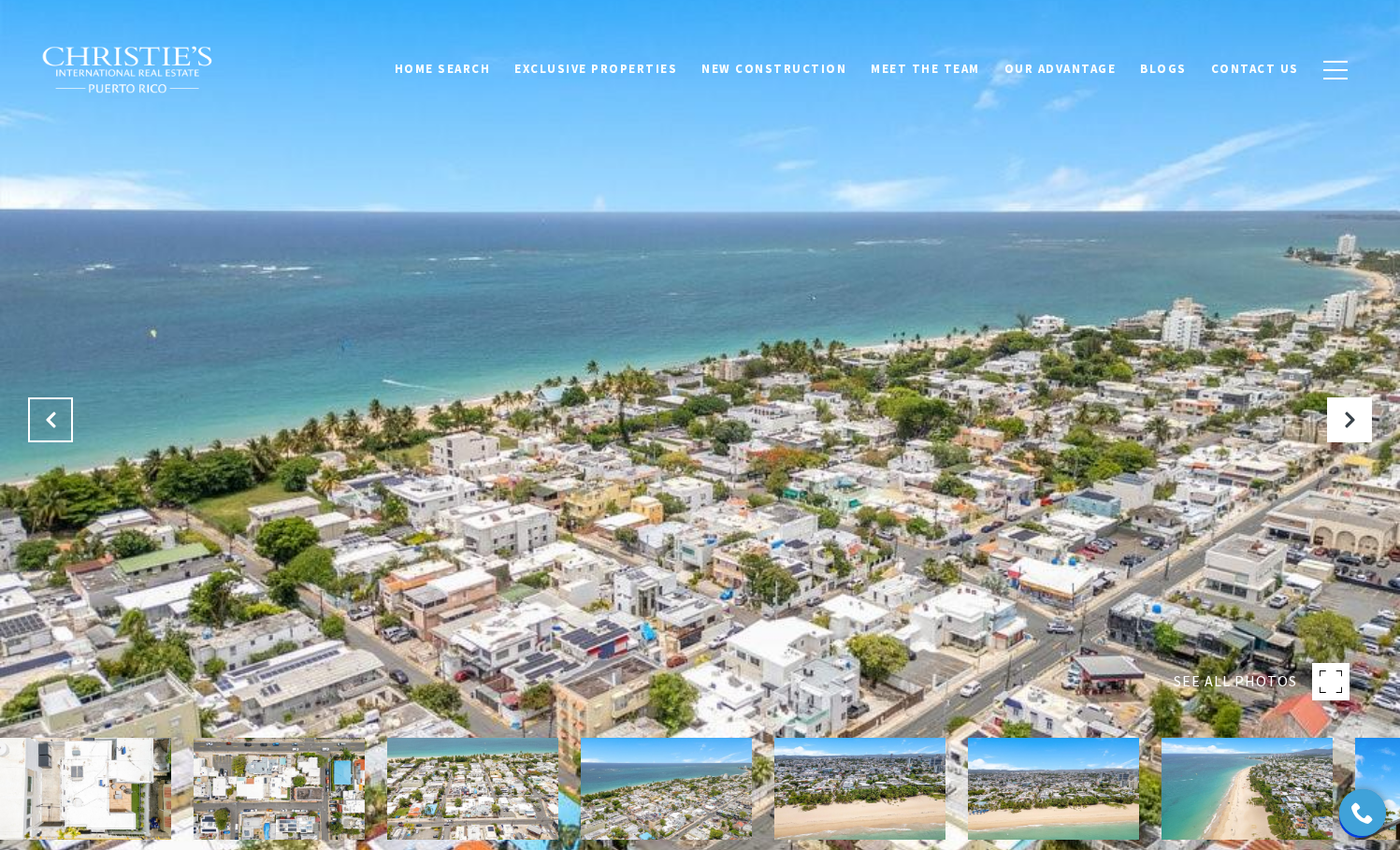
click at [56, 417] on icon "Previous Slide" at bounding box center [50, 420] width 19 height 19
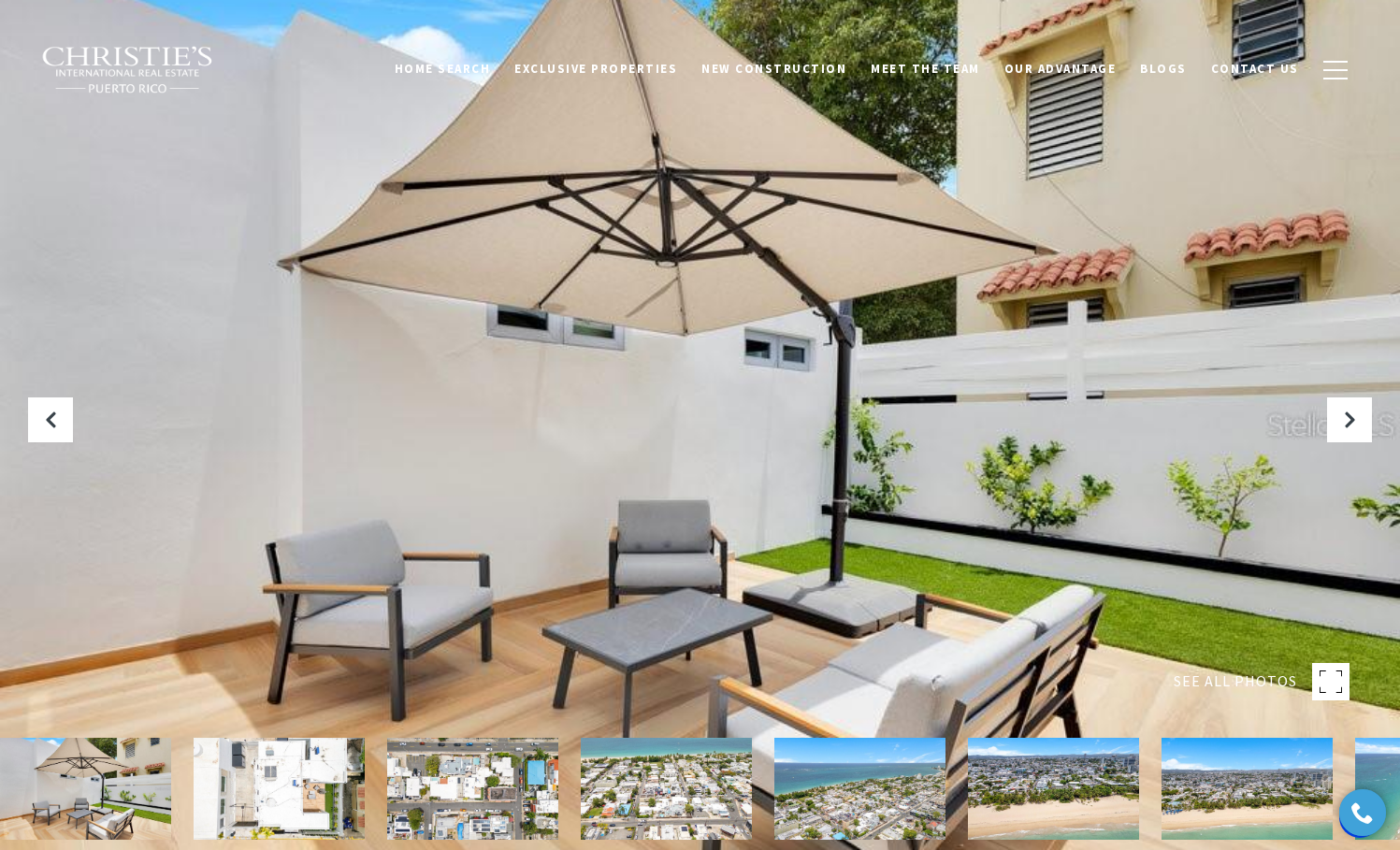
click at [462, 811] on img at bounding box center [473, 789] width 171 height 102
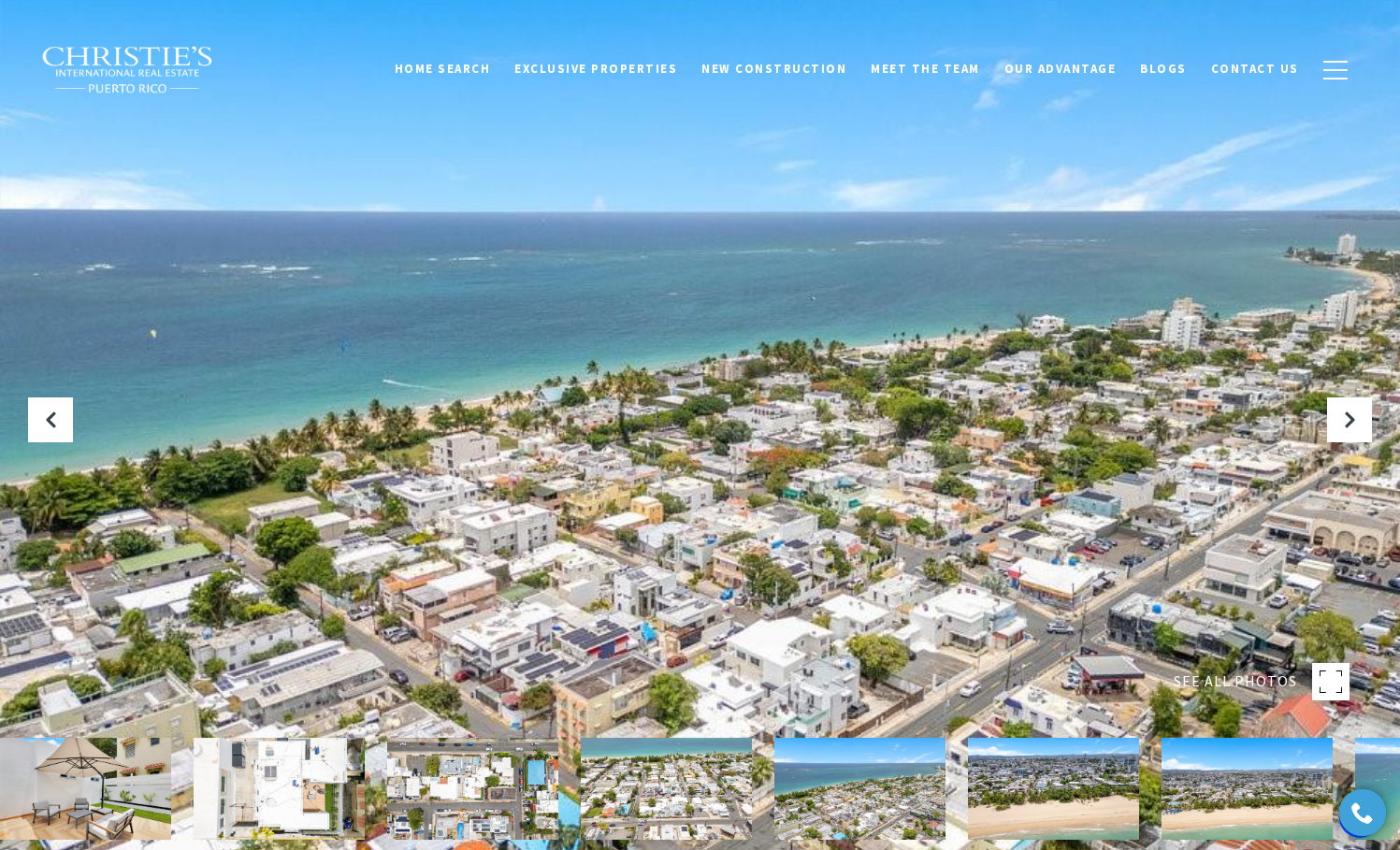
click at [463, 800] on img at bounding box center [473, 789] width 171 height 102
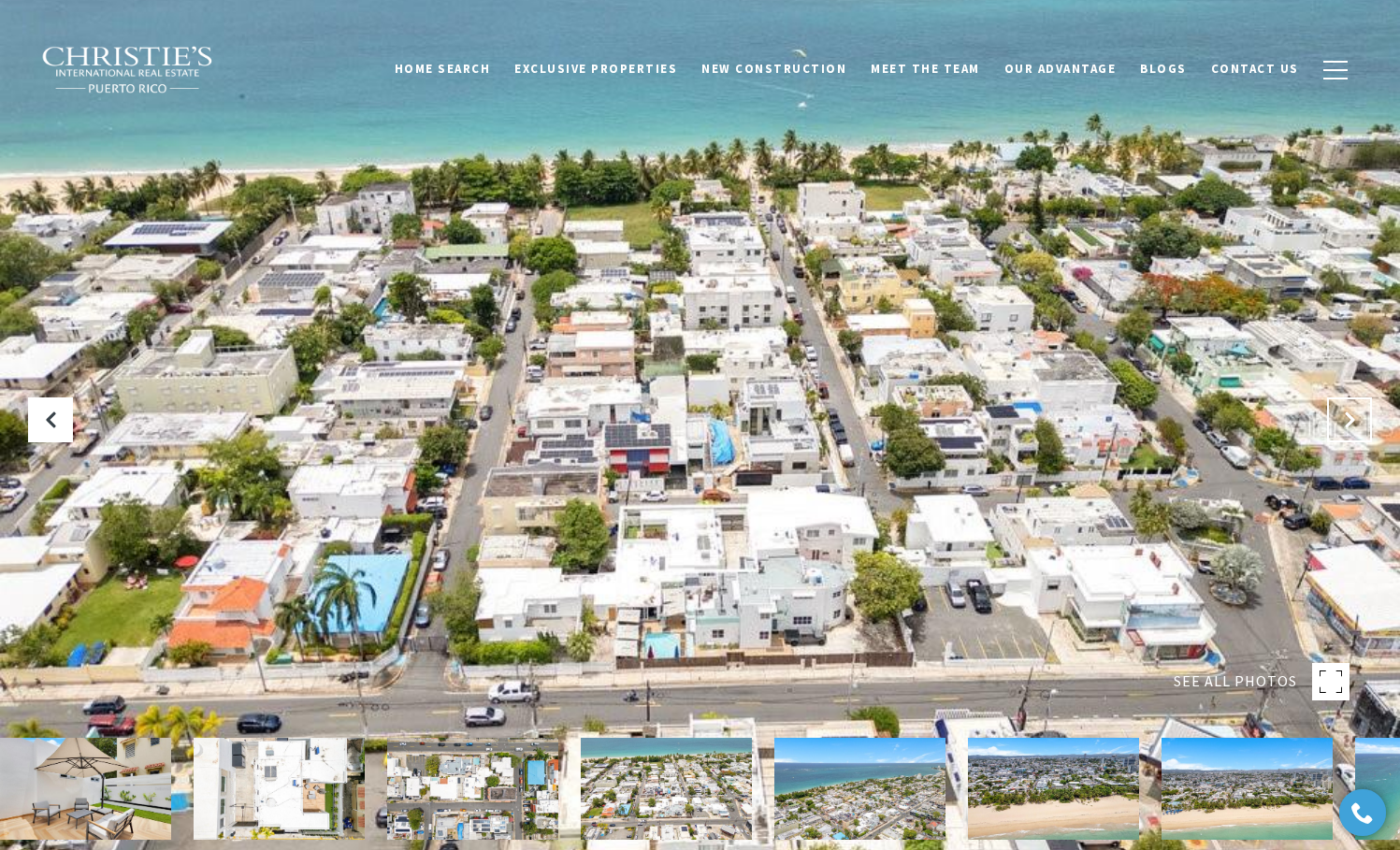
click at [1347, 430] on button "Next Slide" at bounding box center [1348, 420] width 45 height 45
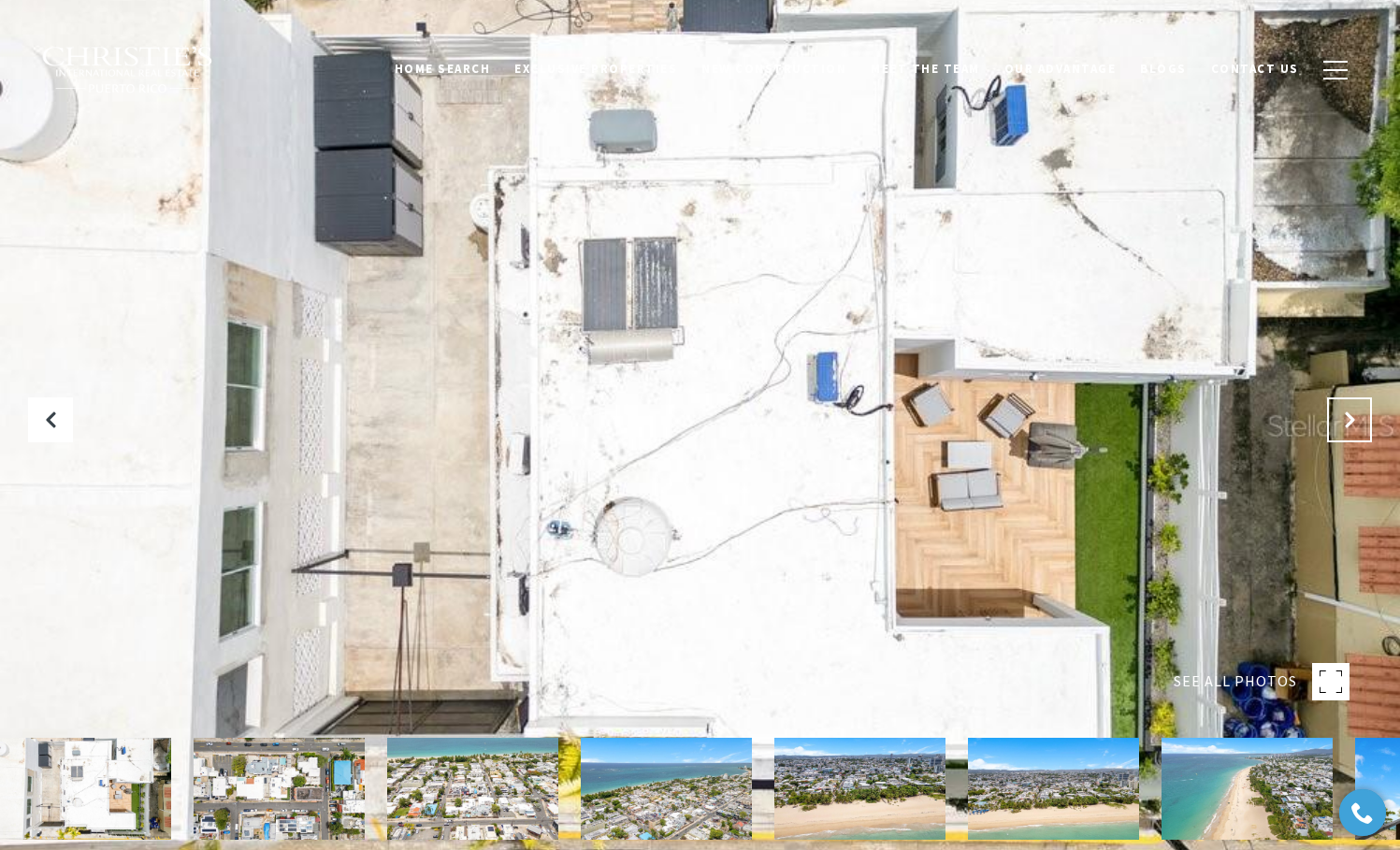
click at [1347, 430] on button "Next Slide" at bounding box center [1348, 420] width 45 height 45
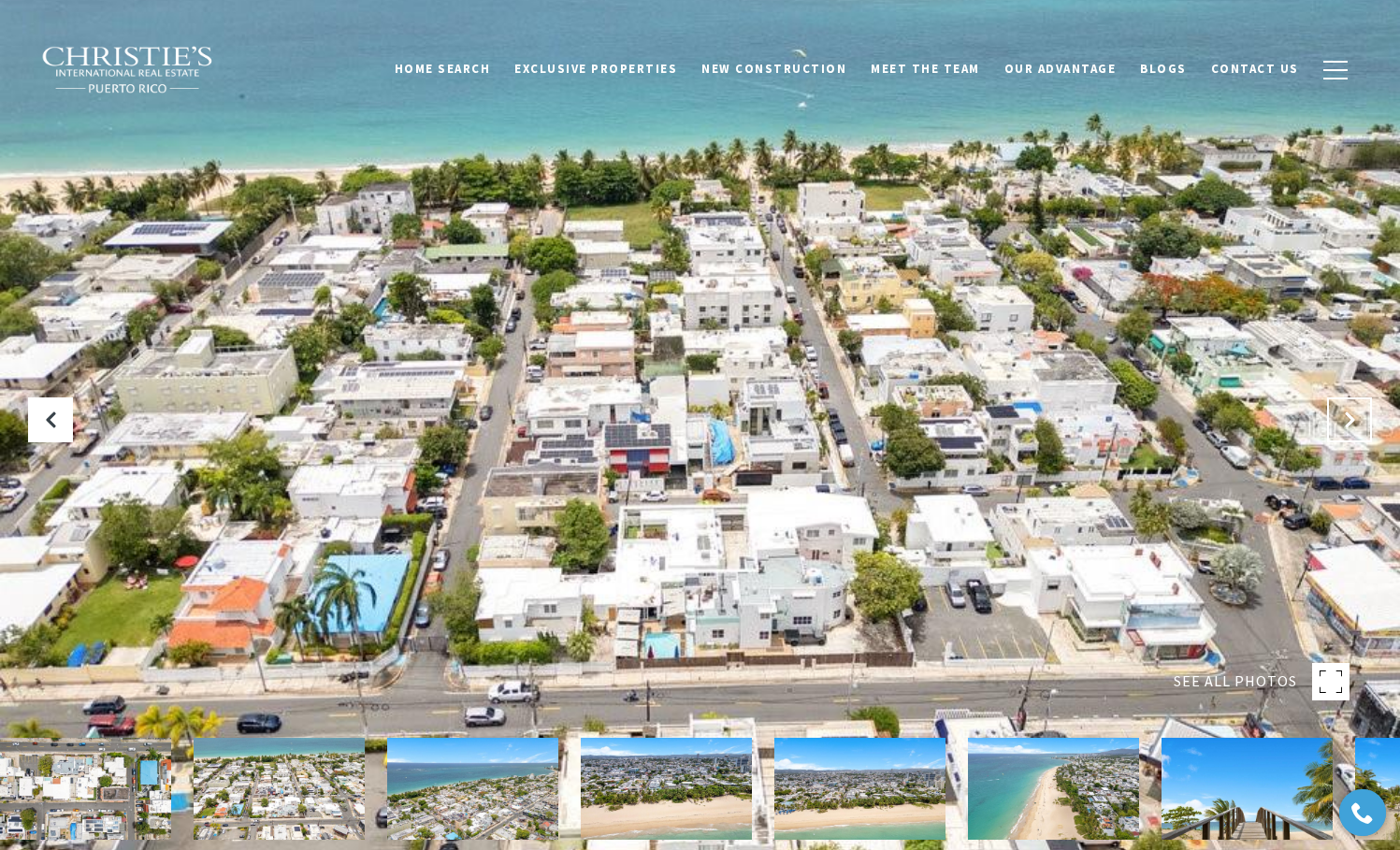
click at [1347, 430] on button "Next Slide" at bounding box center [1348, 420] width 45 height 45
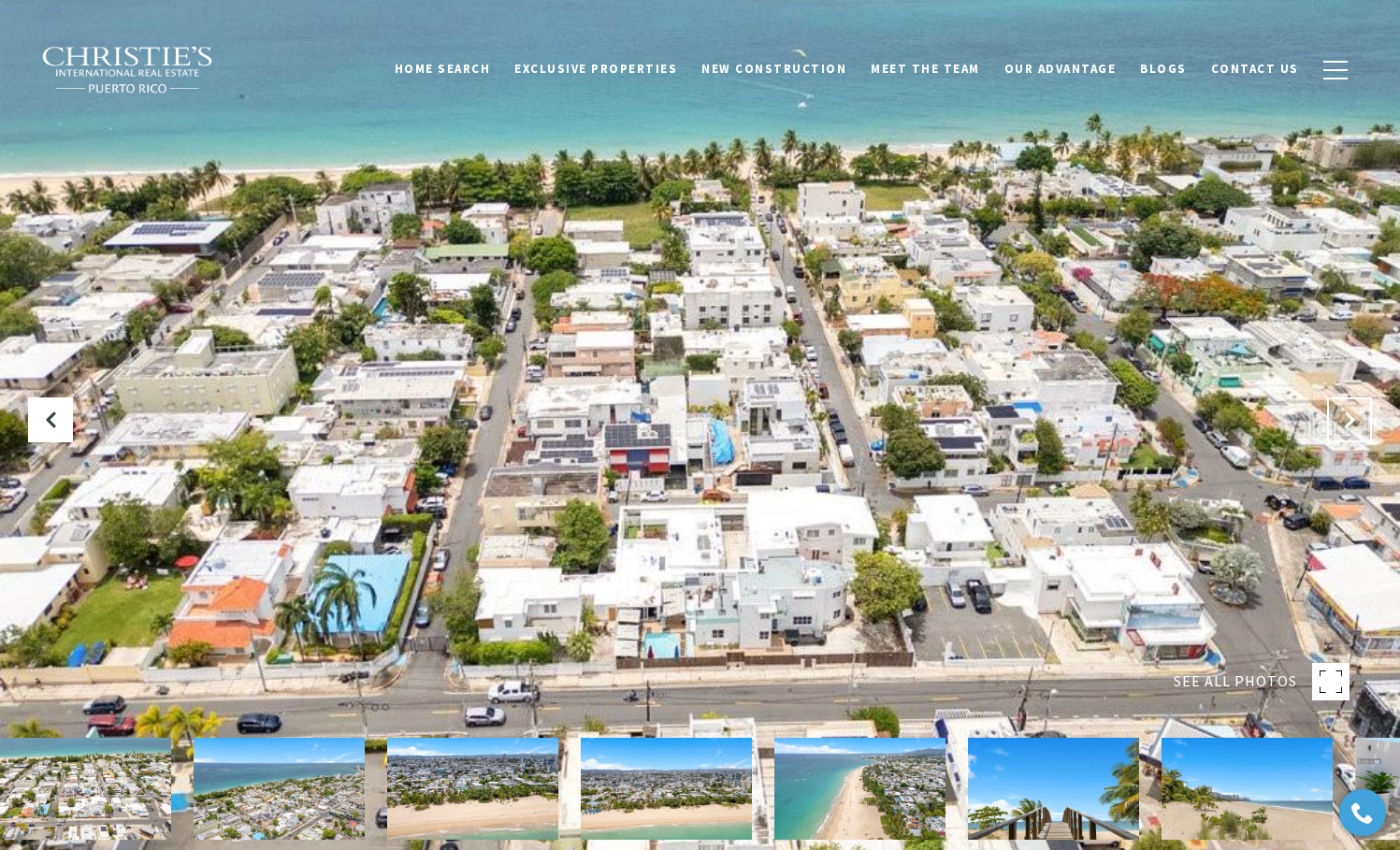
click at [1347, 430] on button "Next Slide" at bounding box center [1348, 420] width 45 height 45
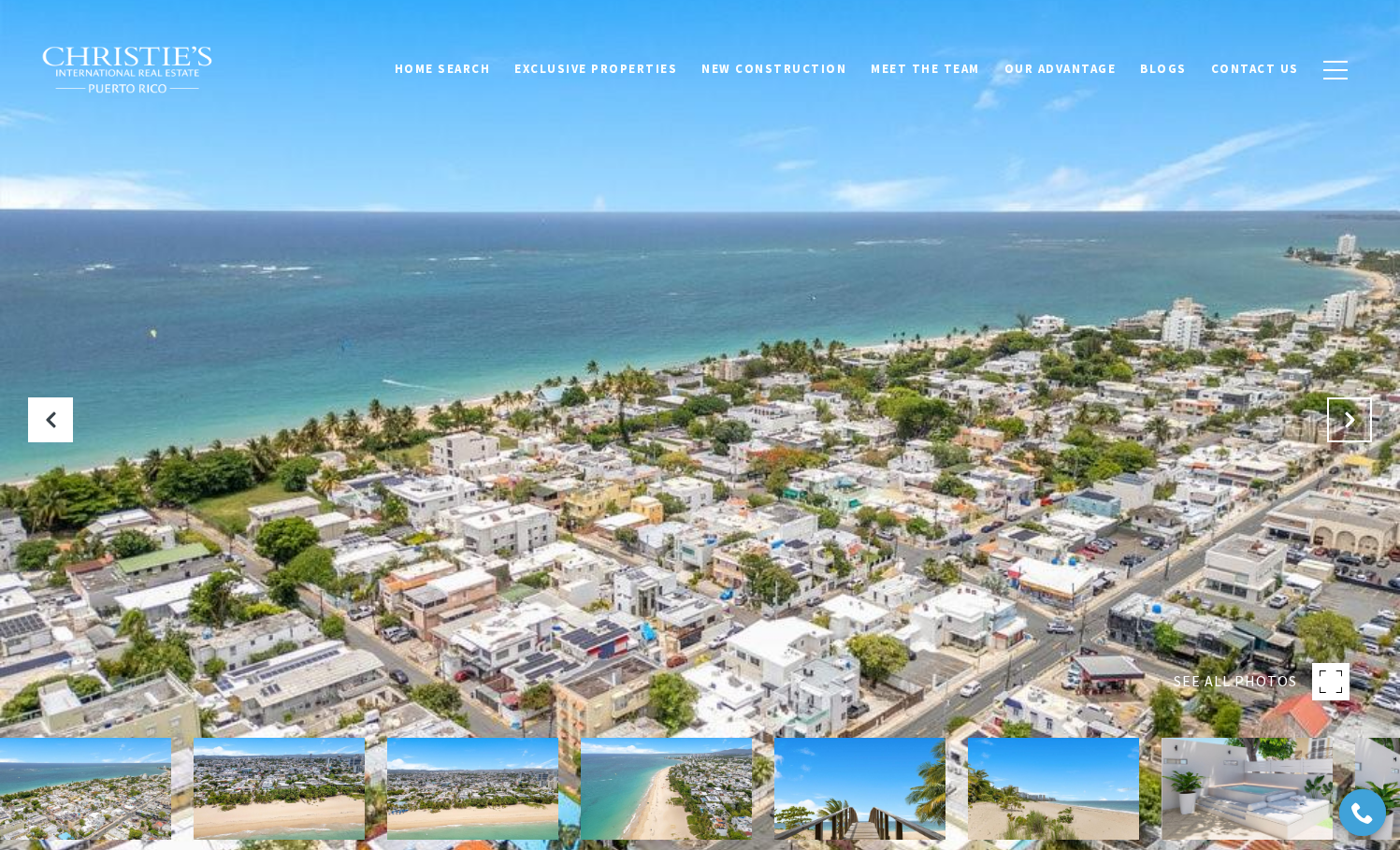
click at [1353, 433] on button "Next Slide" at bounding box center [1348, 420] width 45 height 45
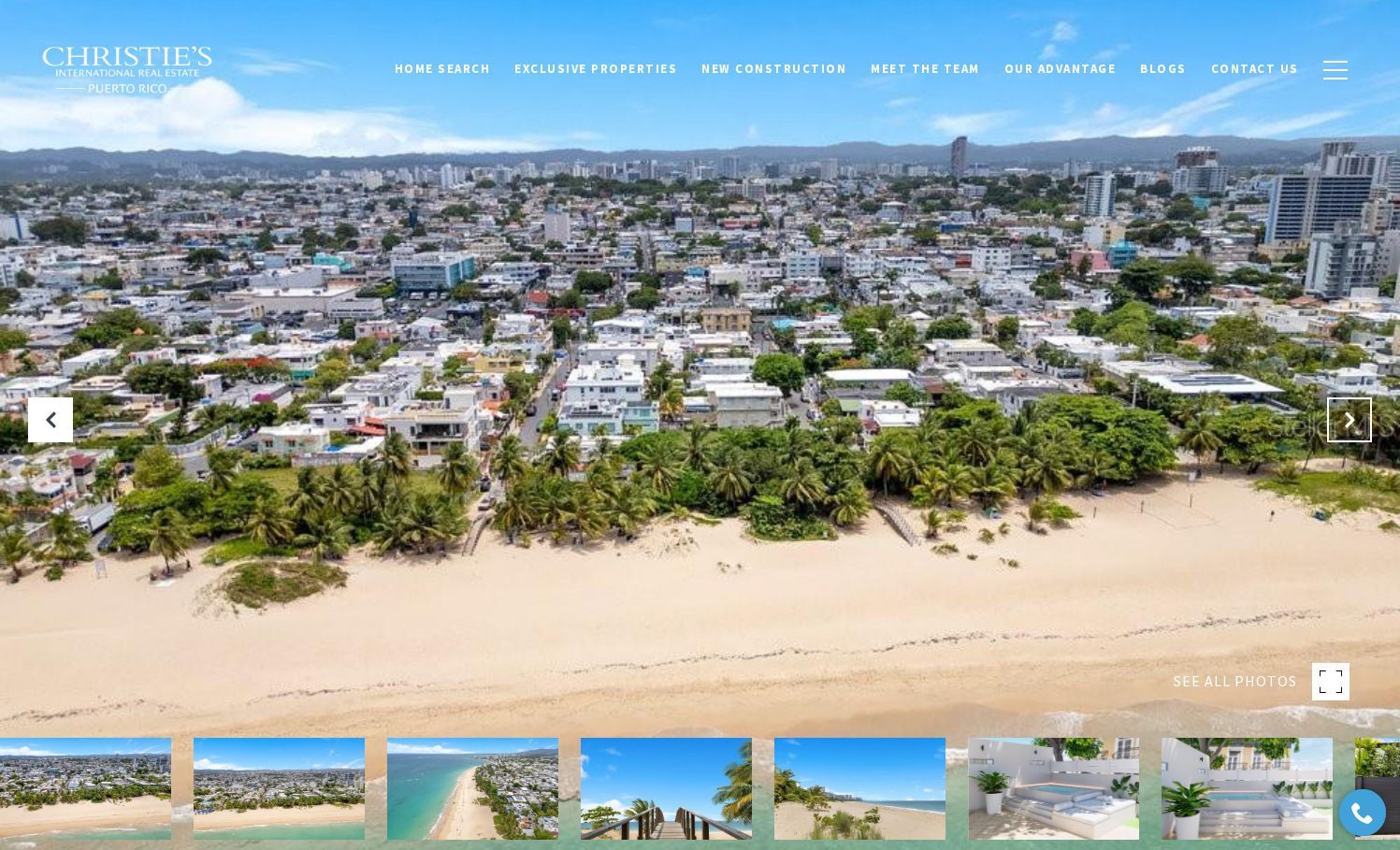
click at [1353, 434] on button "Next Slide" at bounding box center [1348, 420] width 45 height 45
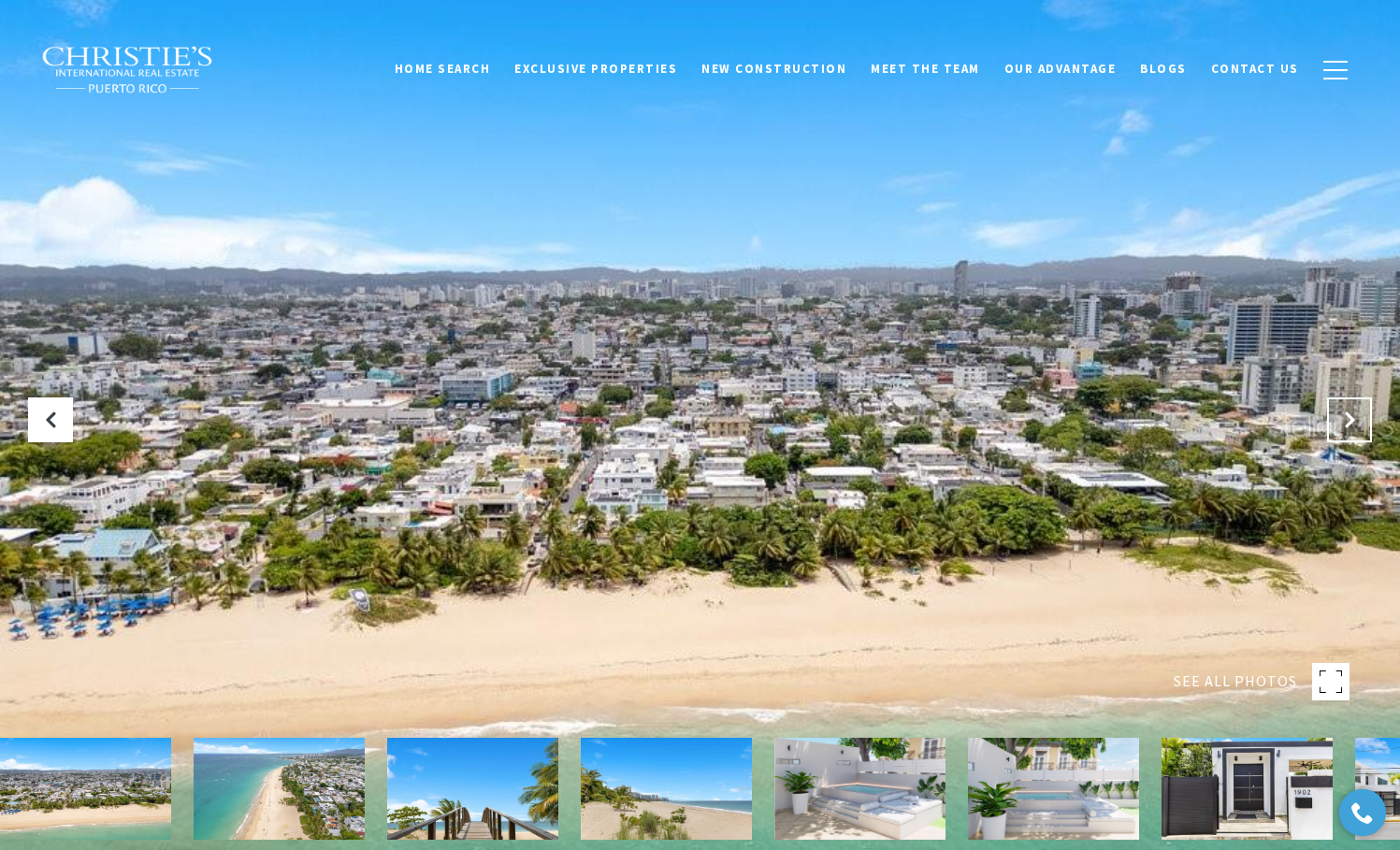
click at [1359, 436] on button "Next Slide" at bounding box center [1348, 420] width 45 height 45
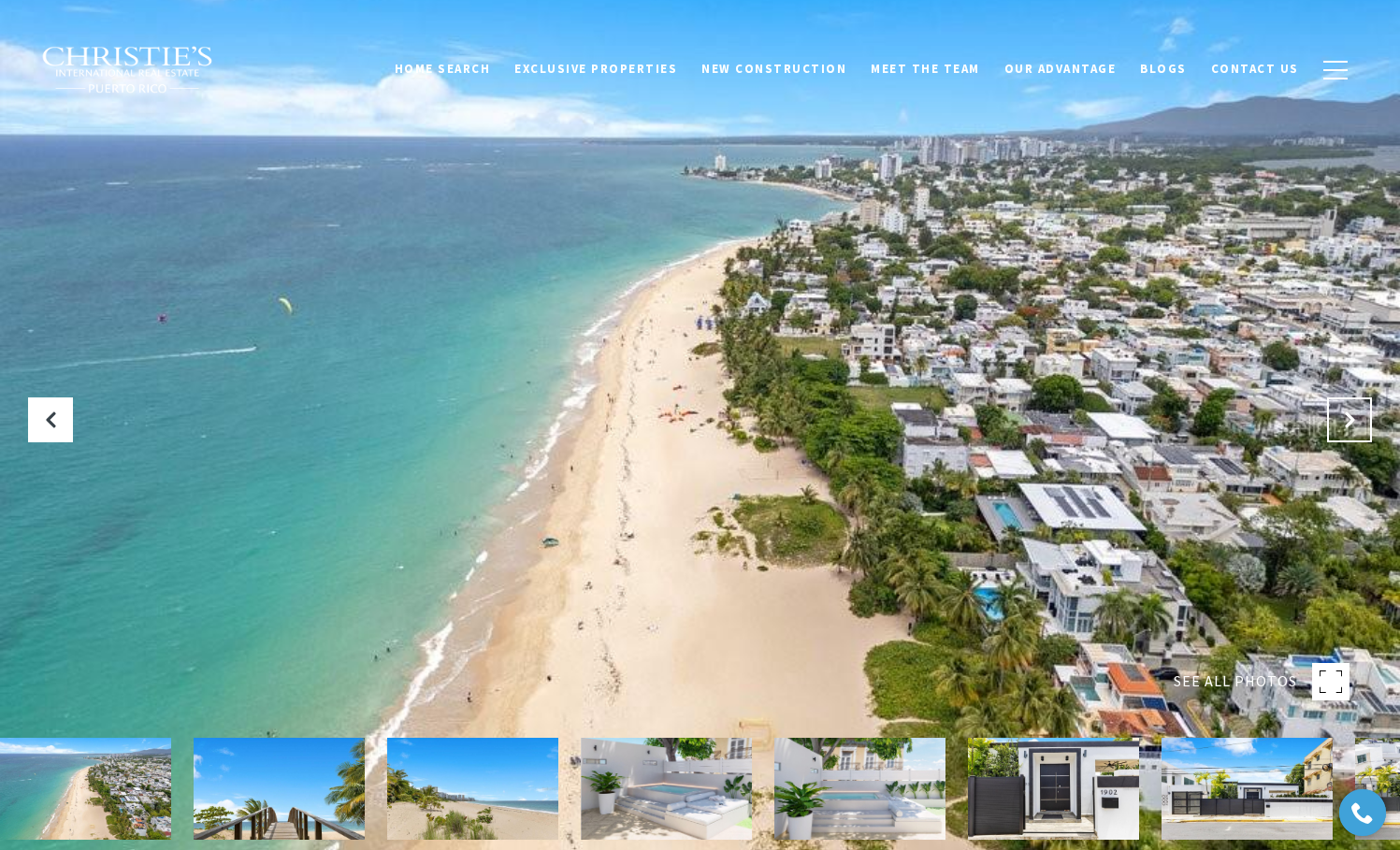
click at [1359, 436] on button "Next Slide" at bounding box center [1348, 420] width 45 height 45
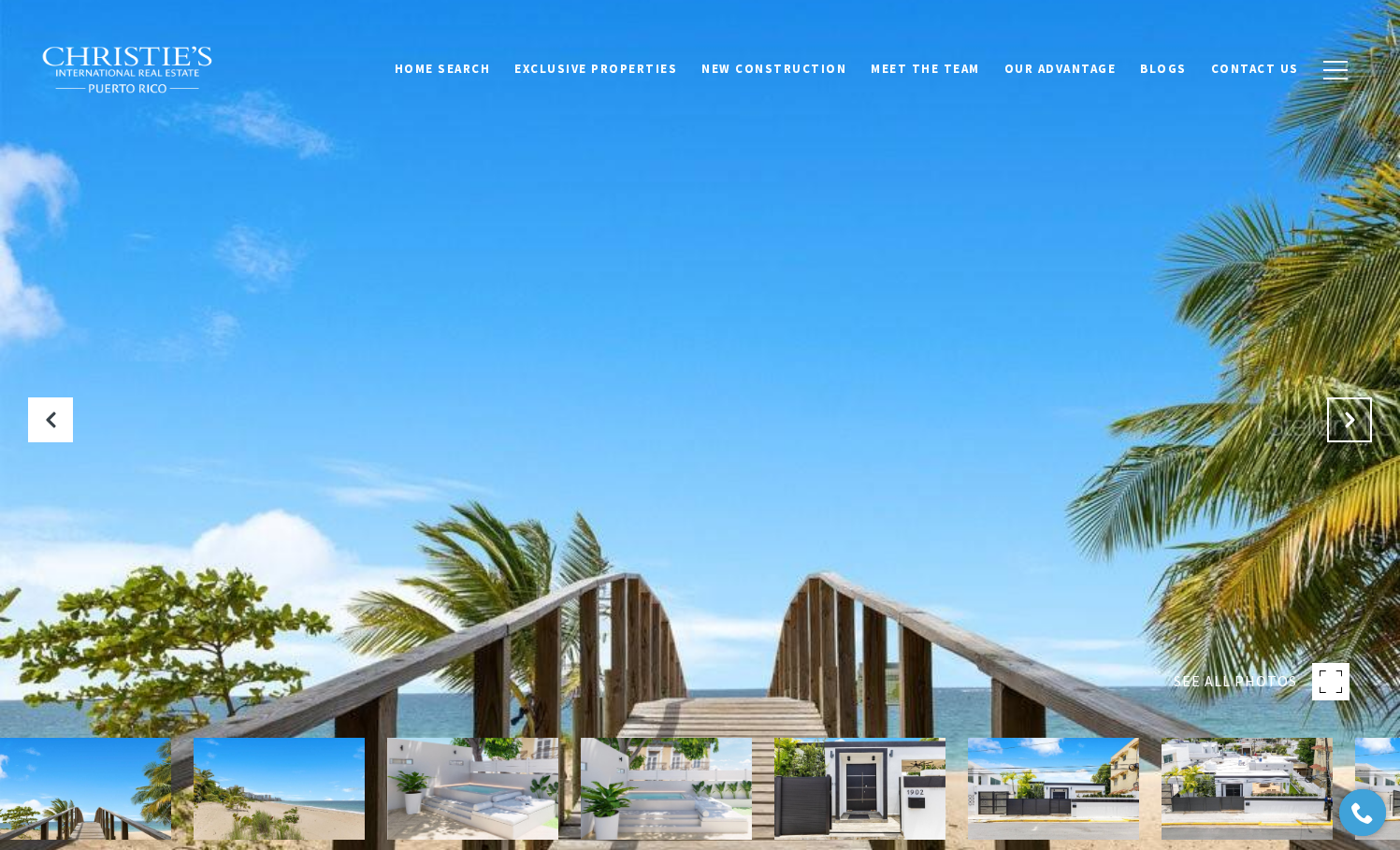
click at [1359, 436] on button "Next Slide" at bounding box center [1348, 420] width 45 height 45
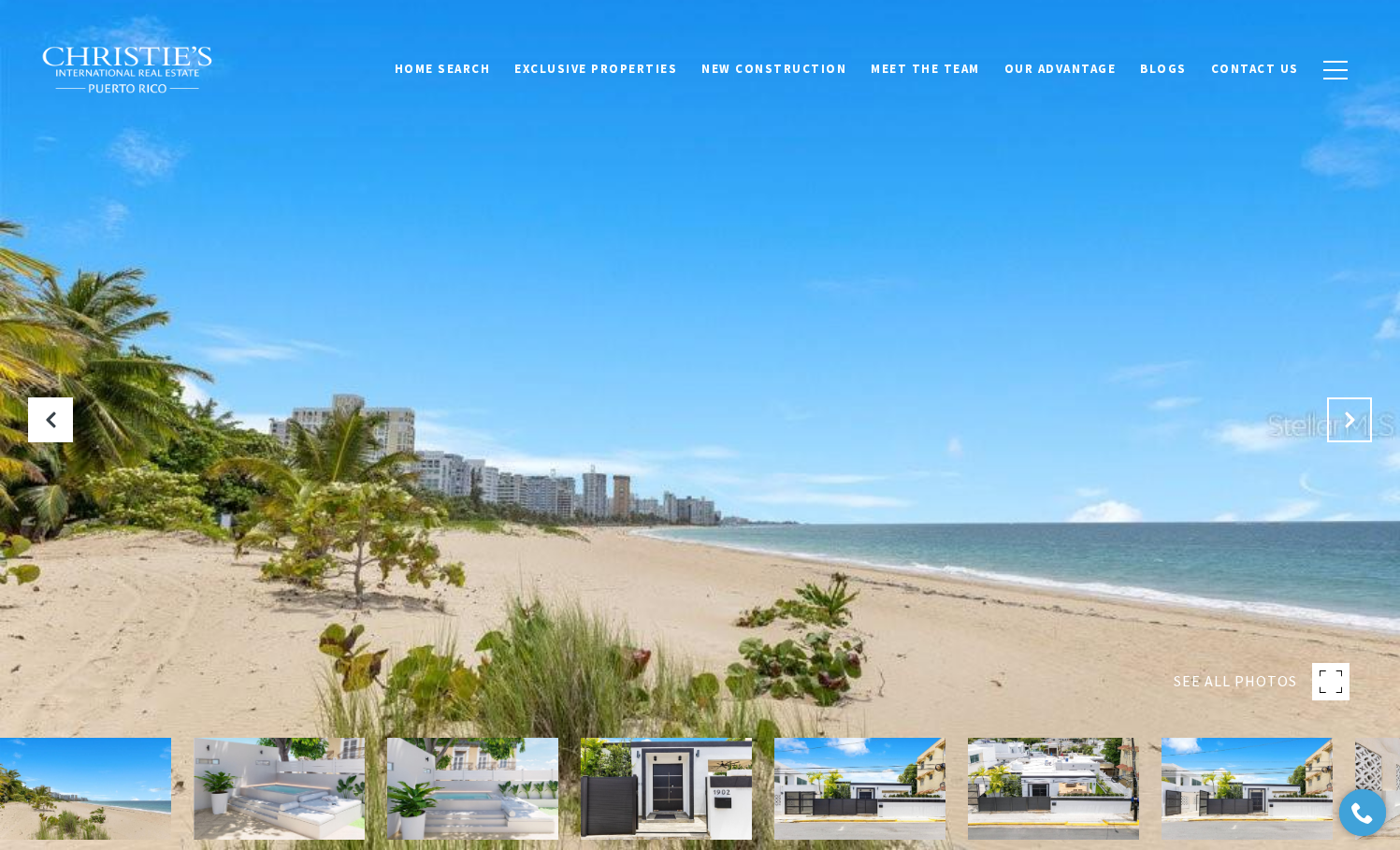
click at [1361, 436] on button "Next Slide" at bounding box center [1348, 420] width 45 height 45
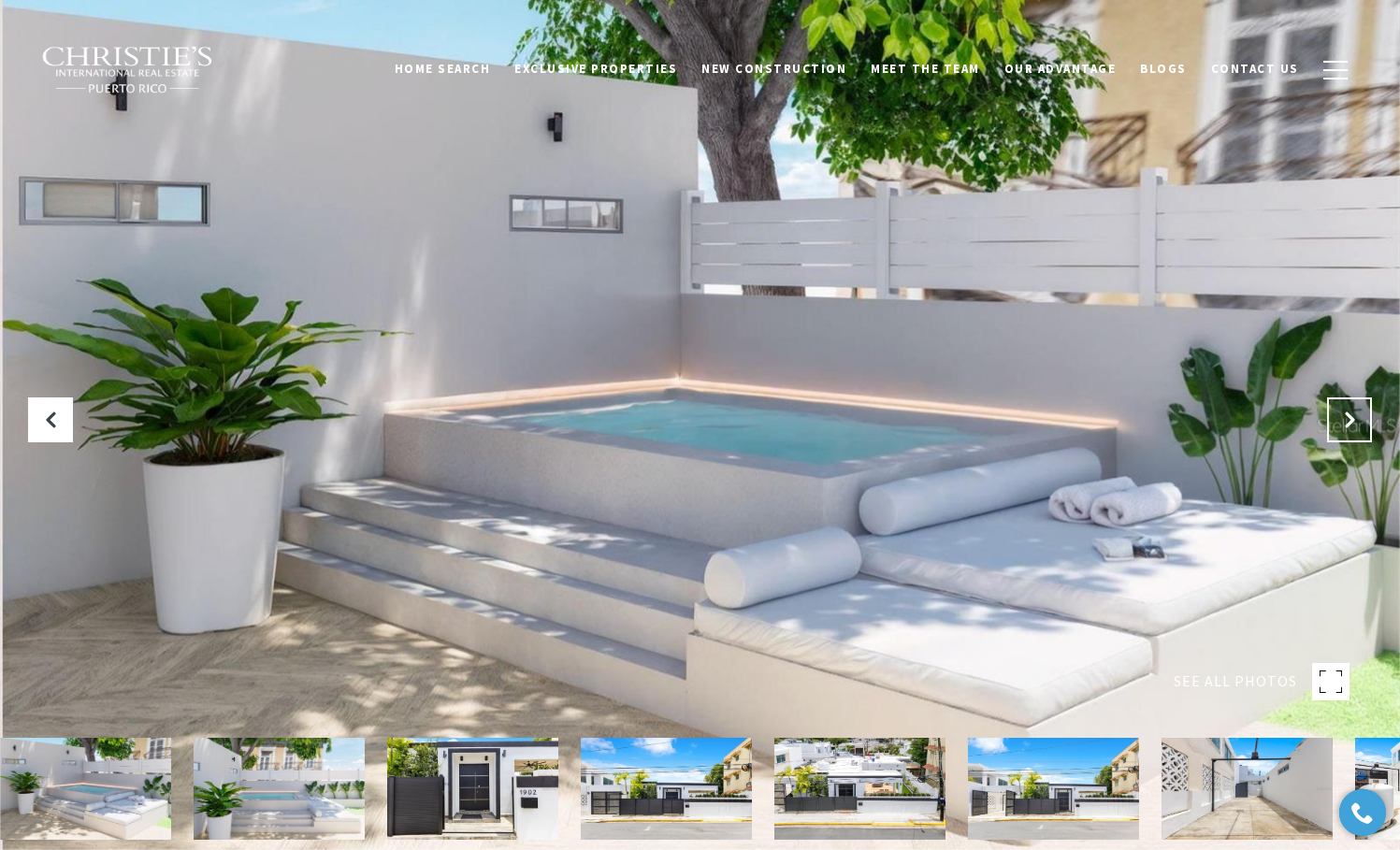
click at [1361, 436] on button "Next Slide" at bounding box center [1348, 420] width 45 height 45
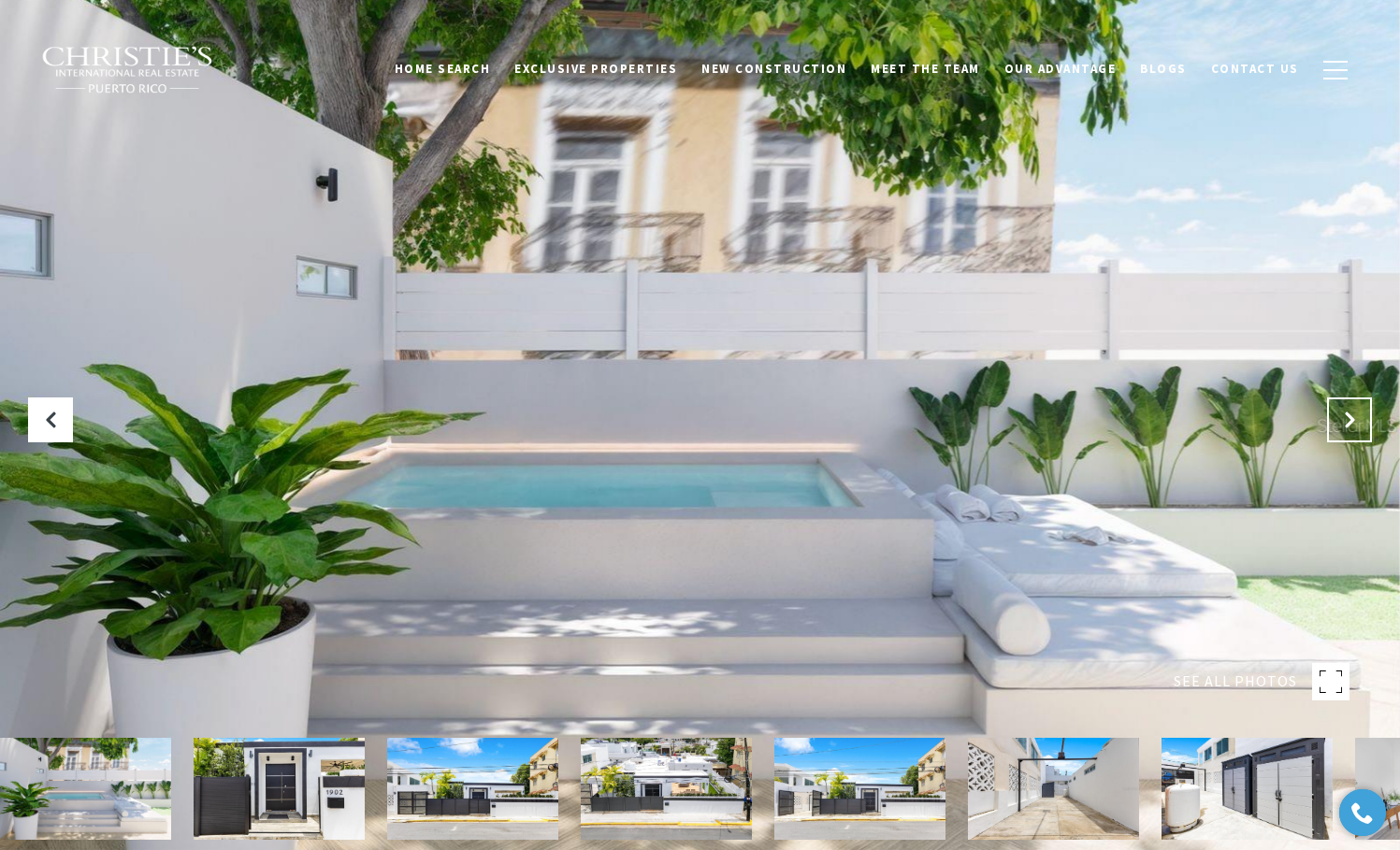
click at [1361, 436] on button "Next Slide" at bounding box center [1348, 420] width 45 height 45
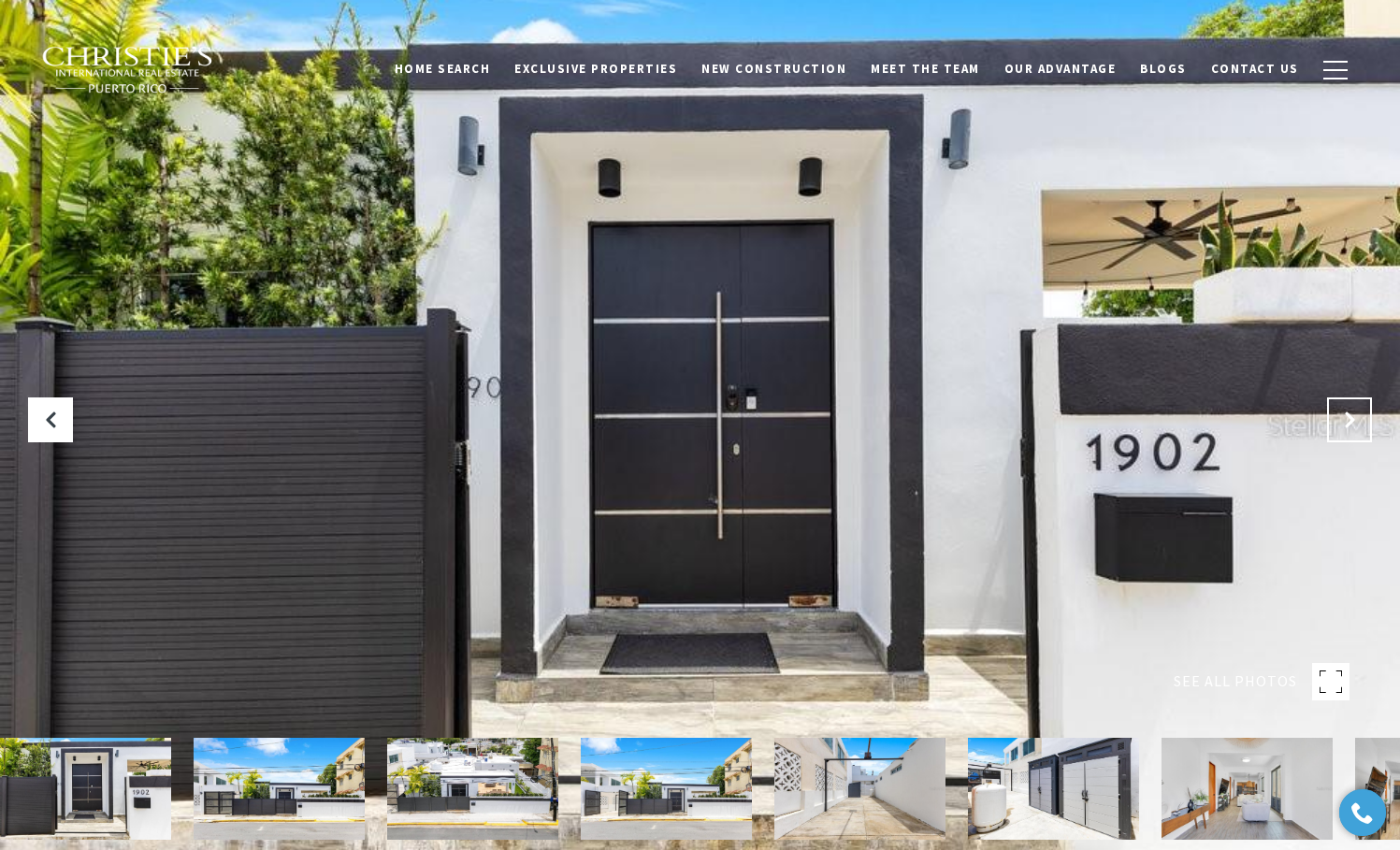
click at [1361, 436] on button "Next Slide" at bounding box center [1348, 420] width 45 height 45
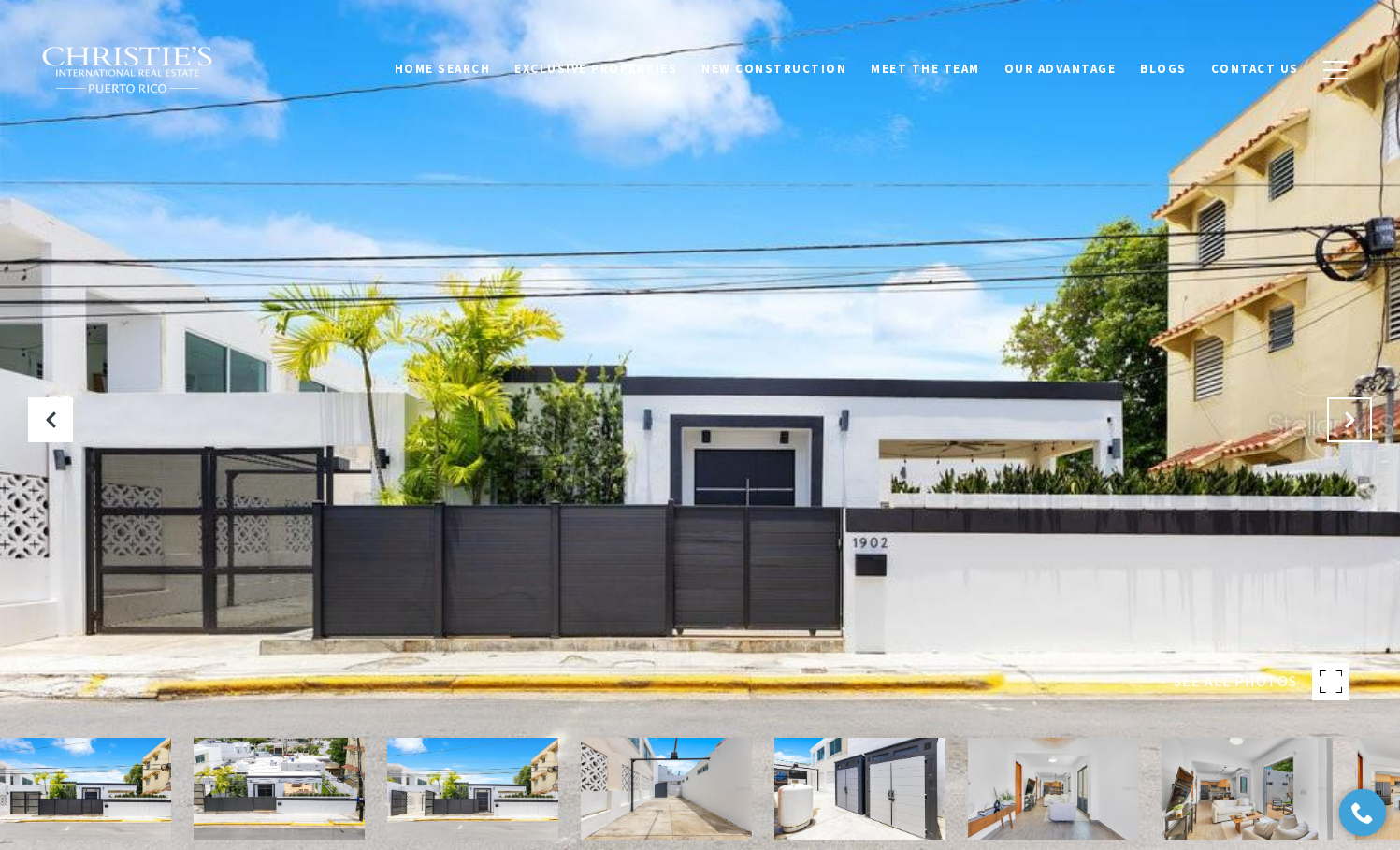
click at [1361, 436] on button "Next Slide" at bounding box center [1348, 420] width 45 height 45
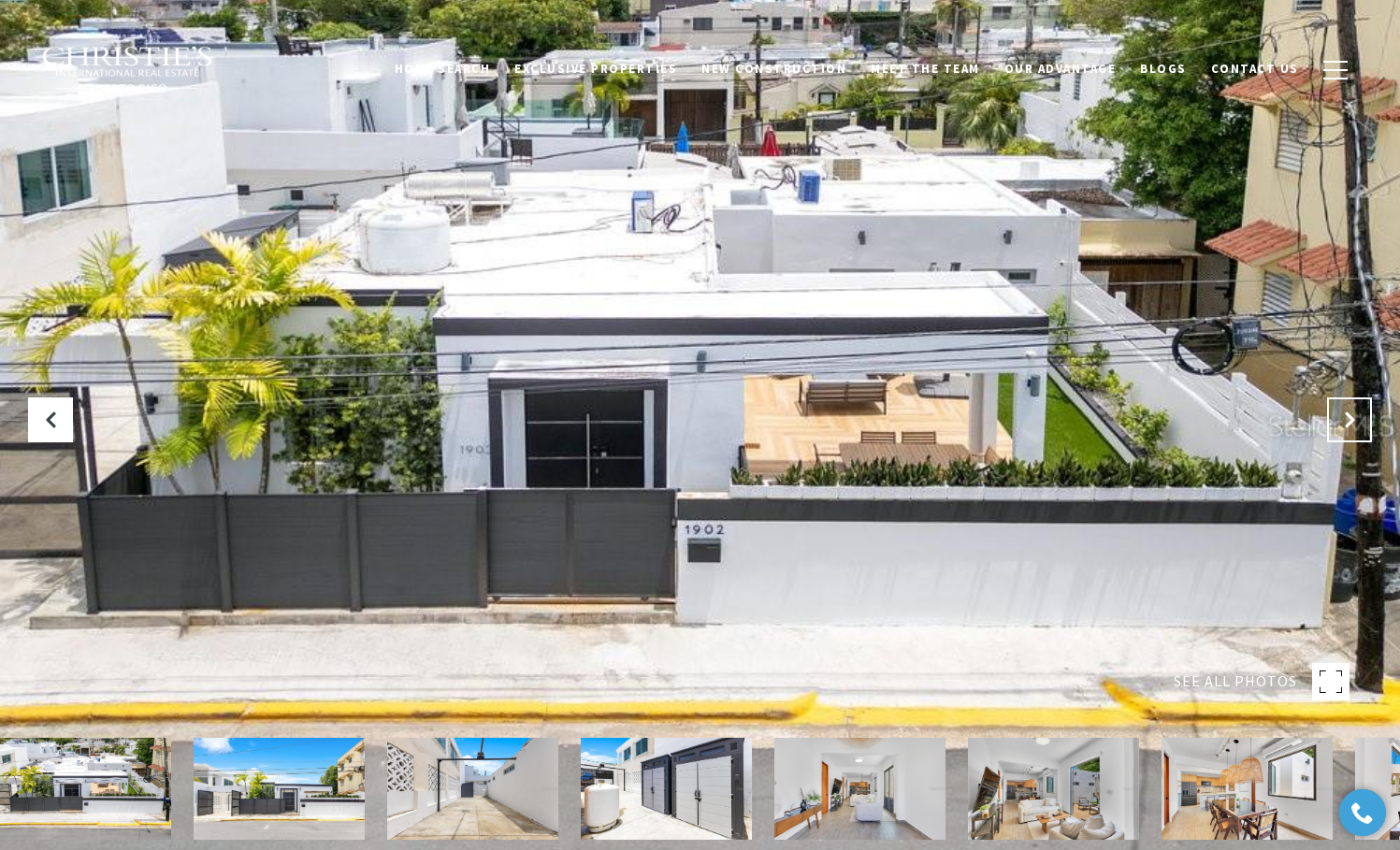
click at [1361, 436] on button "Next Slide" at bounding box center [1348, 420] width 45 height 45
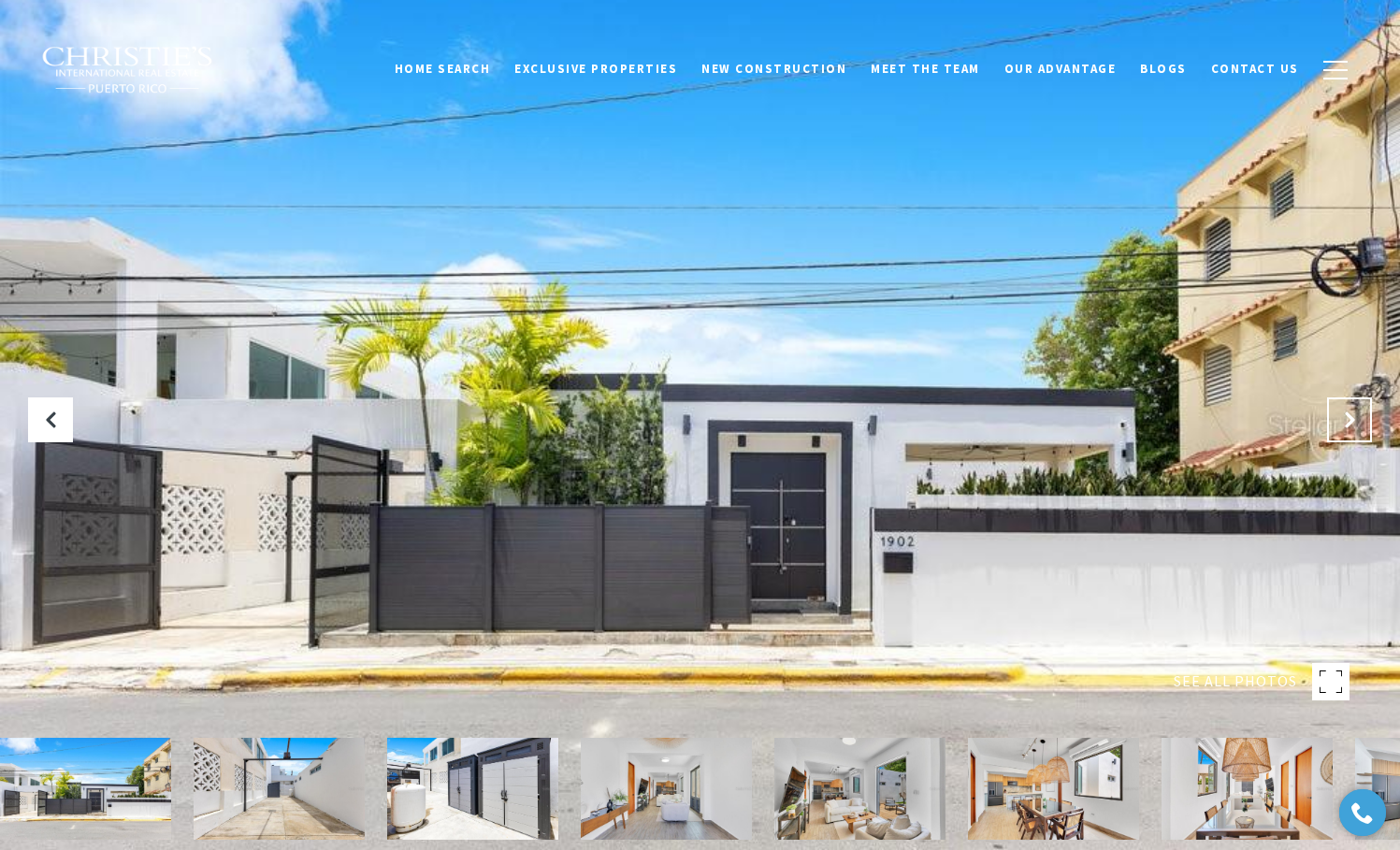
click at [1361, 436] on button "Next Slide" at bounding box center [1348, 420] width 45 height 45
